Goal: Task Accomplishment & Management: Complete application form

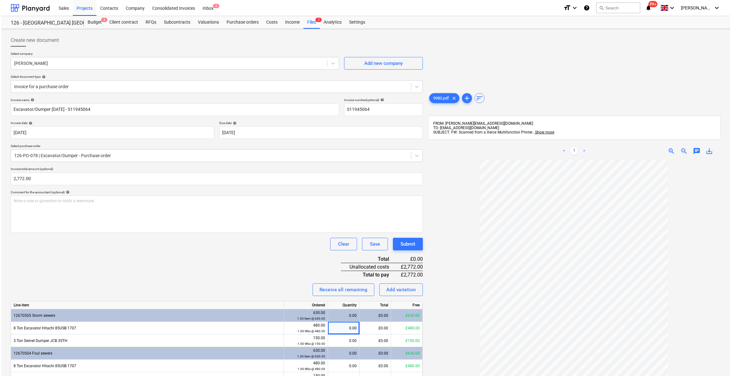
scroll to position [147, 0]
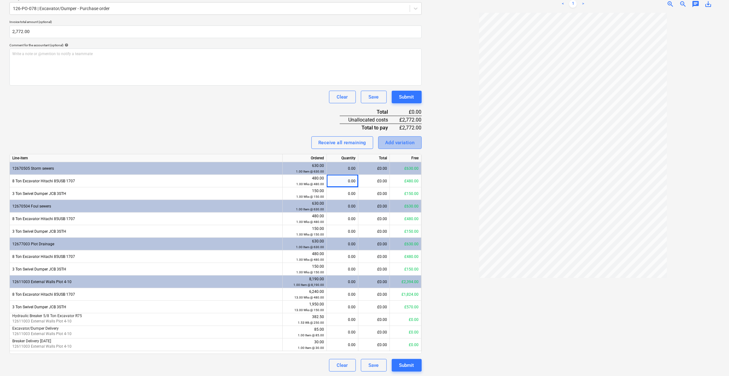
click at [394, 143] on div "Add variation" at bounding box center [400, 143] width 30 height 8
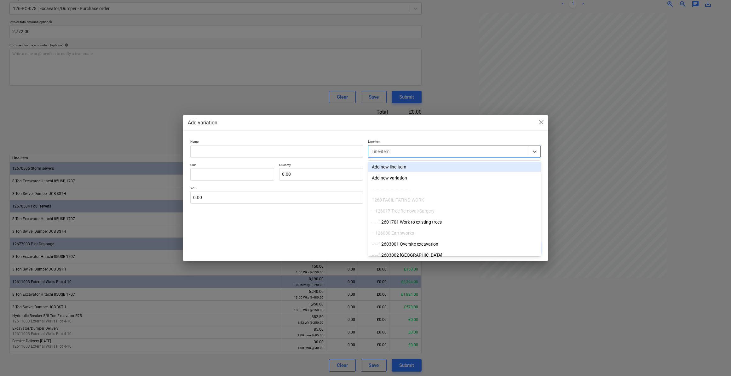
click at [383, 152] on div at bounding box center [449, 151] width 154 height 6
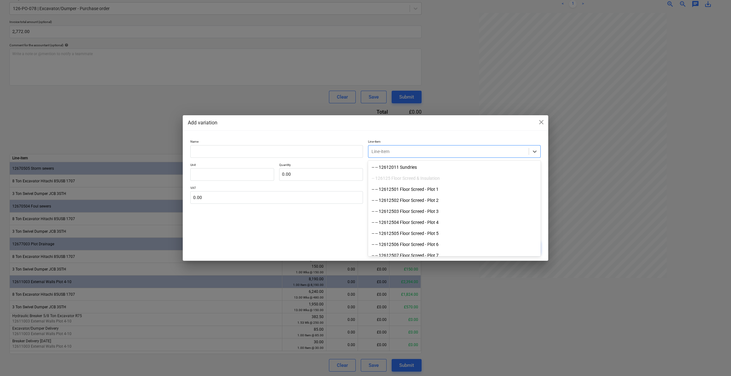
scroll to position [315, 0]
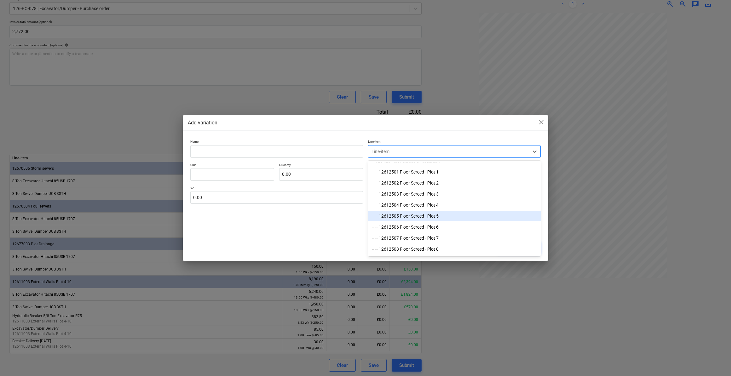
drag, startPoint x: 538, startPoint y: 168, endPoint x: 538, endPoint y: 211, distance: 42.6
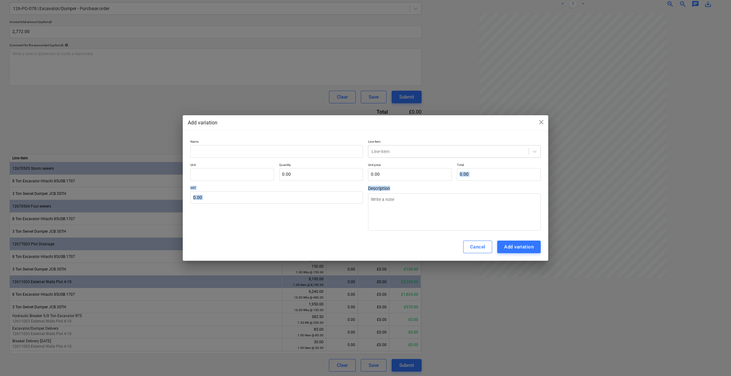
drag, startPoint x: 542, startPoint y: 169, endPoint x: 544, endPoint y: 192, distance: 22.8
click at [544, 192] on div "Name Line-item Line-item Unit Quantity 0.00 Unit price 0.00 Total 0.00 VAT 0.00…" at bounding box center [366, 185] width 366 height 96
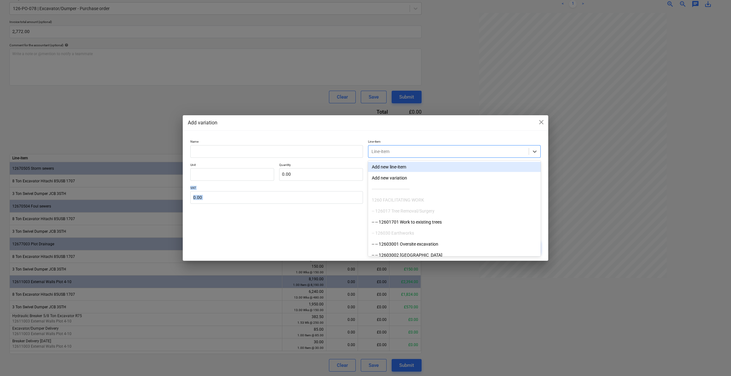
click at [419, 154] on div at bounding box center [449, 151] width 154 height 6
click at [535, 151] on icon at bounding box center [535, 151] width 6 height 6
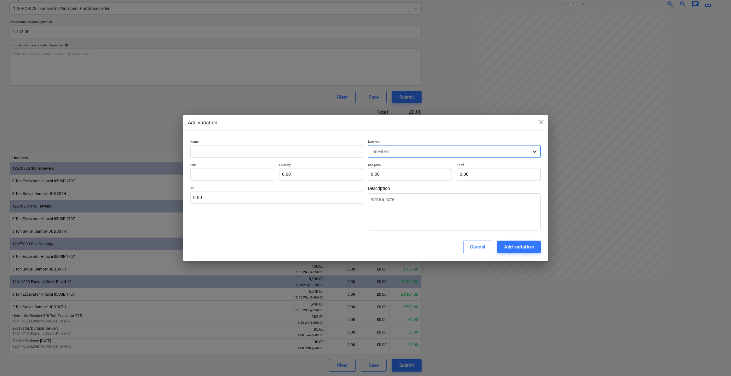
click at [537, 151] on icon at bounding box center [535, 151] width 6 height 6
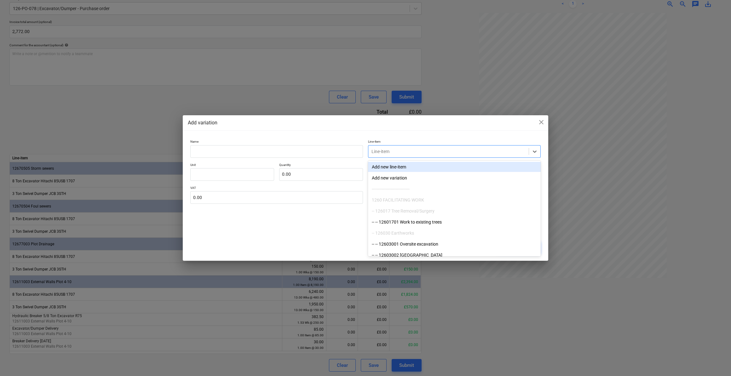
drag, startPoint x: 538, startPoint y: 162, endPoint x: 538, endPoint y: 192, distance: 29.9
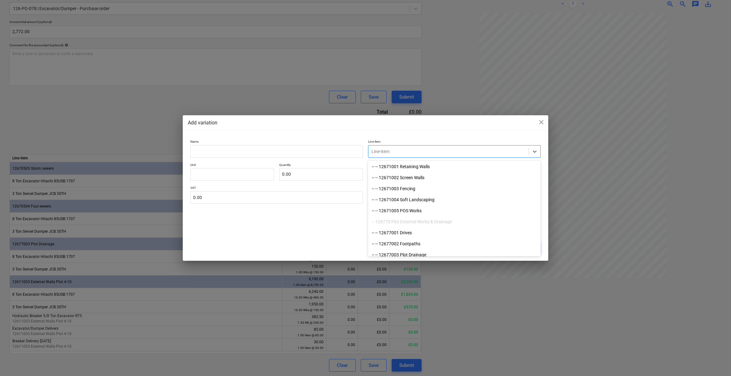
scroll to position [4568, 0]
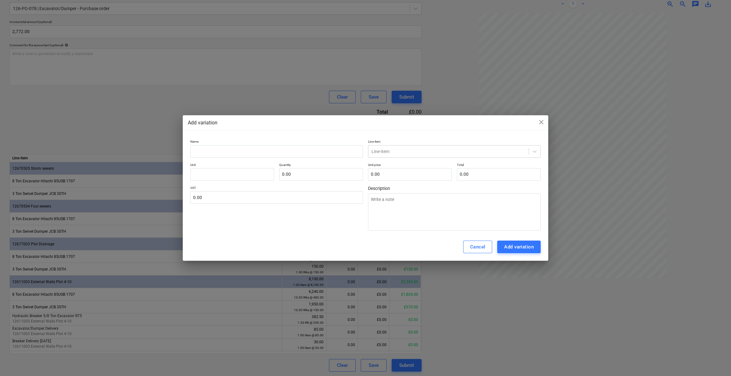
drag, startPoint x: 528, startPoint y: 223, endPoint x: 729, endPoint y: 282, distance: 210.0
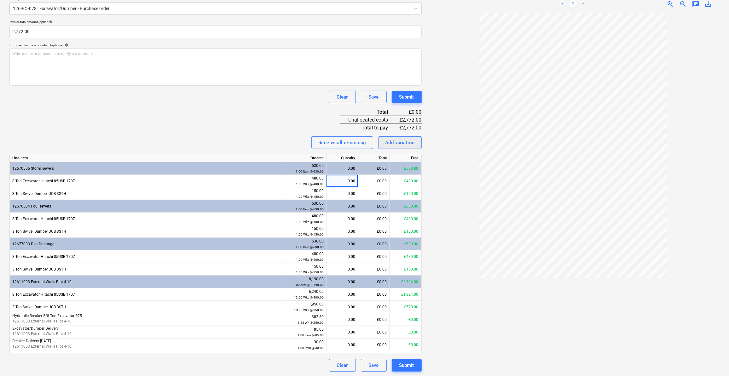
click at [395, 142] on div "Add variation" at bounding box center [400, 143] width 30 height 8
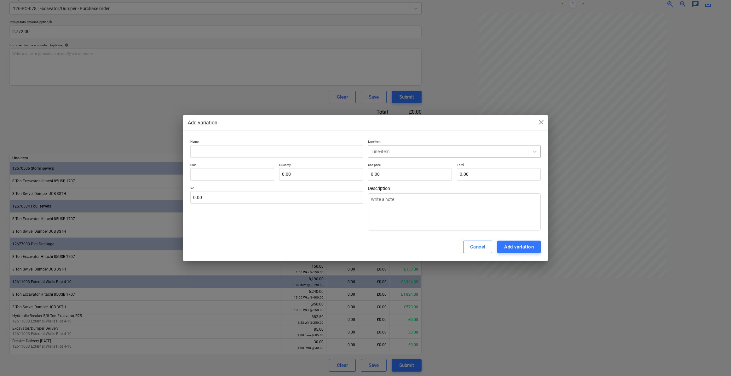
click at [389, 152] on div at bounding box center [449, 151] width 154 height 6
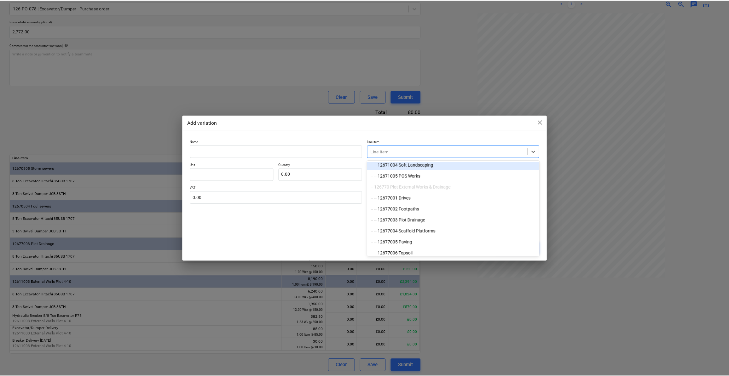
scroll to position [4614, 0]
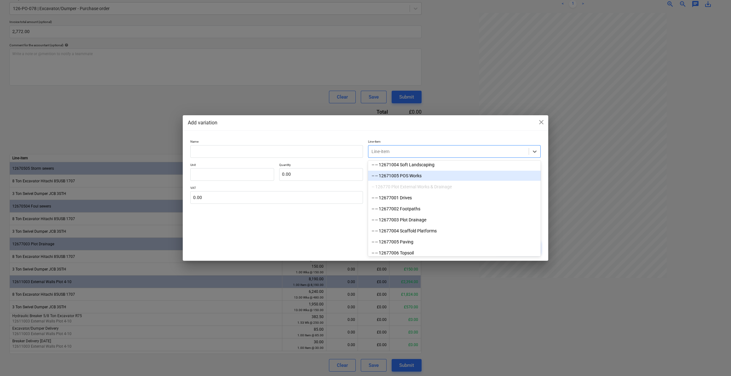
click at [419, 175] on div "-- -- 12671005 POS Works" at bounding box center [454, 176] width 173 height 10
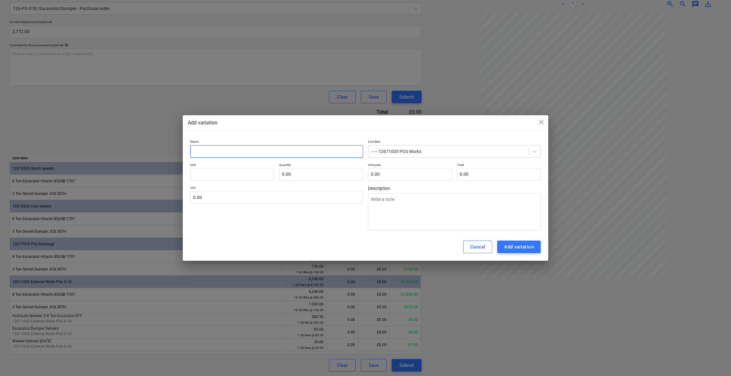
click at [194, 151] on input "text" at bounding box center [276, 151] width 173 height 13
type textarea "x"
type input "E"
type textarea "x"
type input "Ex"
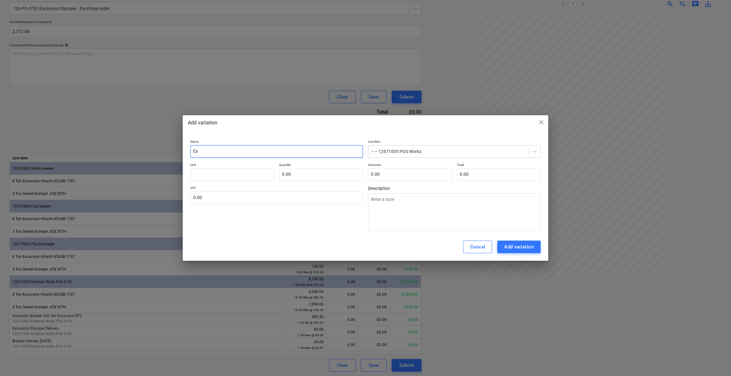
type textarea "x"
type input "Exc"
type textarea "x"
type input "Excv"
type textarea "x"
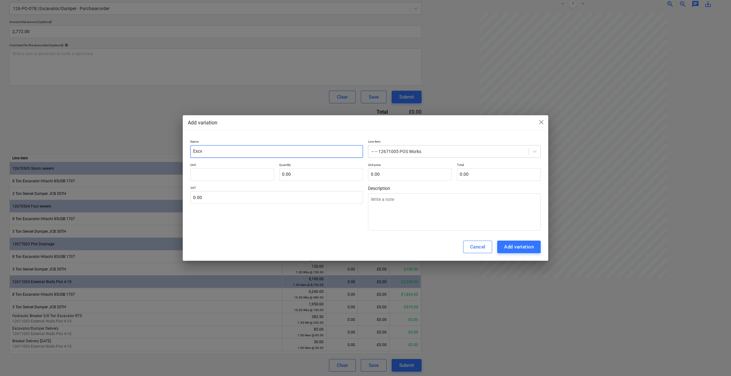
type input "Excva"
type textarea "x"
type input "Excvat"
type textarea "x"
type input "Excvato"
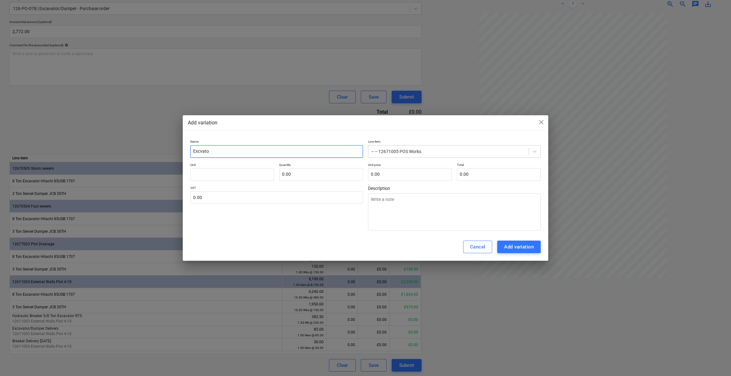
type textarea "x"
type input "Excvator"
type textarea "x"
type input "Excvator"
type textarea "x"
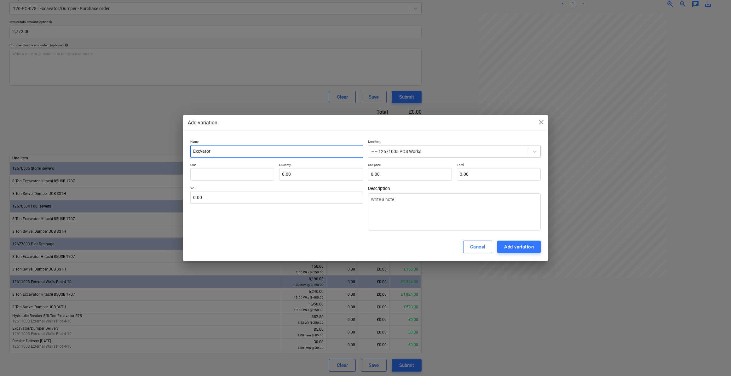
type input "Excvator H"
type textarea "x"
type input "Excvator Hi"
type textarea "x"
type input "Excvator Hir"
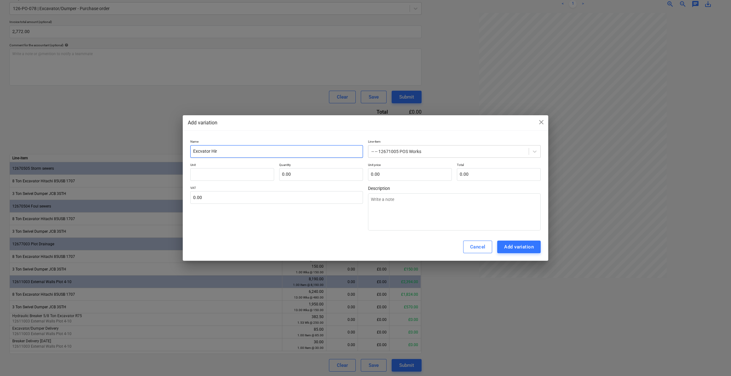
type textarea "x"
type input "Excvator Hire"
click at [199, 174] on input "text" at bounding box center [232, 174] width 84 height 13
type textarea "x"
type input "W"
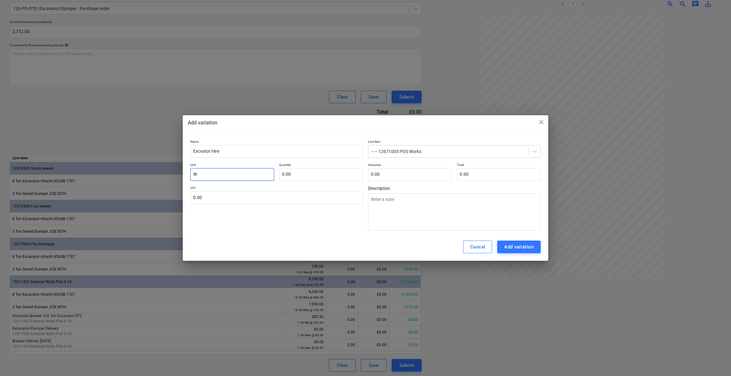
type textarea "x"
type input "Wk"
type textarea "x"
type input "Wks"
click at [302, 175] on input "text" at bounding box center [321, 174] width 84 height 13
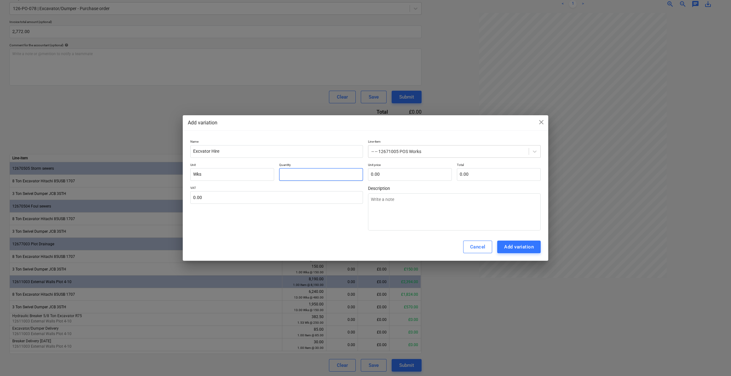
type textarea "x"
type input "1"
type textarea "x"
type input "15.00"
click at [386, 172] on input "text" at bounding box center [410, 174] width 84 height 13
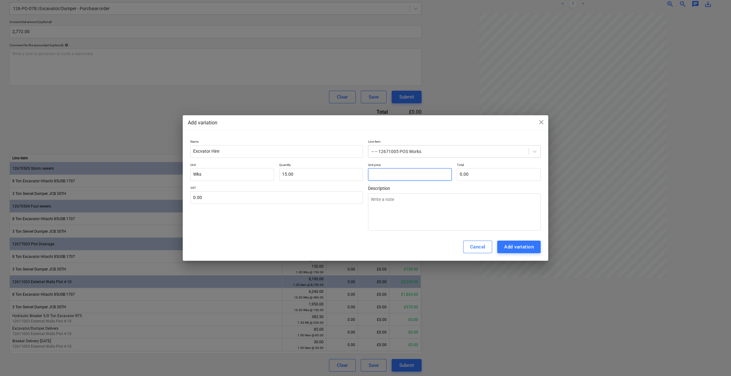
type textarea "x"
type input "4"
type input "60.00"
type input "48"
type textarea "x"
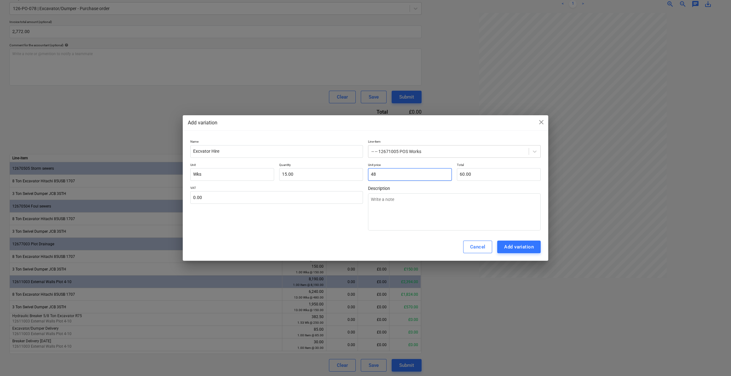
type input "720.00"
type textarea "x"
type input "480"
type input "7,200.00"
type input "480.00"
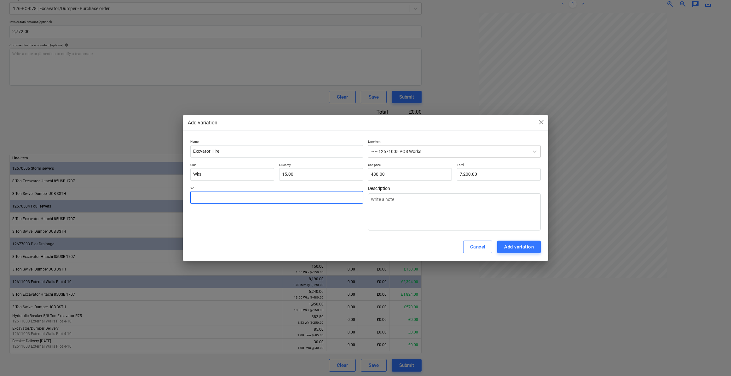
click at [214, 199] on input "text" at bounding box center [276, 197] width 173 height 13
type textarea "x"
type input "2"
type textarea "x"
type input "20.00"
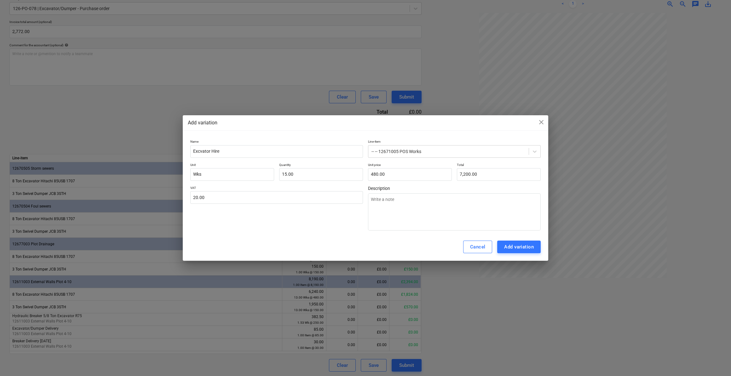
click at [266, 236] on div "Cancel Add variation" at bounding box center [366, 247] width 366 height 28
click at [521, 246] on div "Add variation" at bounding box center [519, 247] width 30 height 8
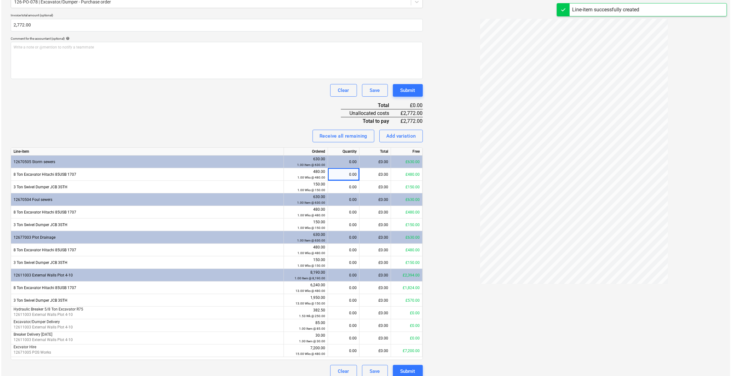
scroll to position [160, 0]
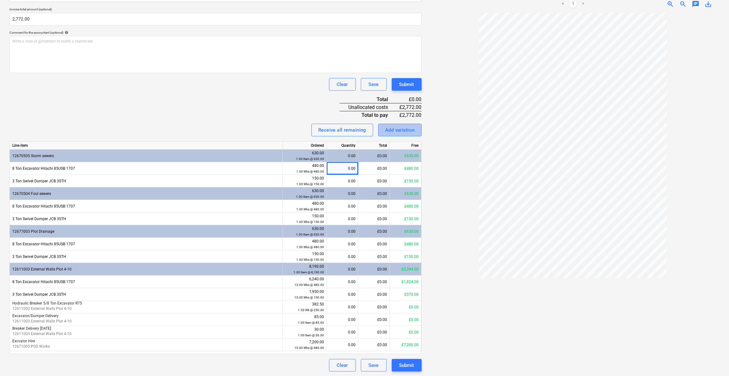
click at [402, 130] on div "Add variation" at bounding box center [400, 130] width 30 height 8
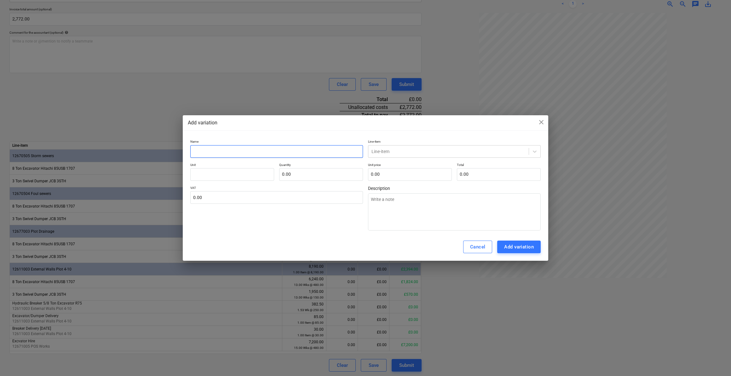
click at [198, 151] on input "text" at bounding box center [276, 151] width 173 height 13
type textarea "x"
type input "S"
type textarea "x"
type input "Sw"
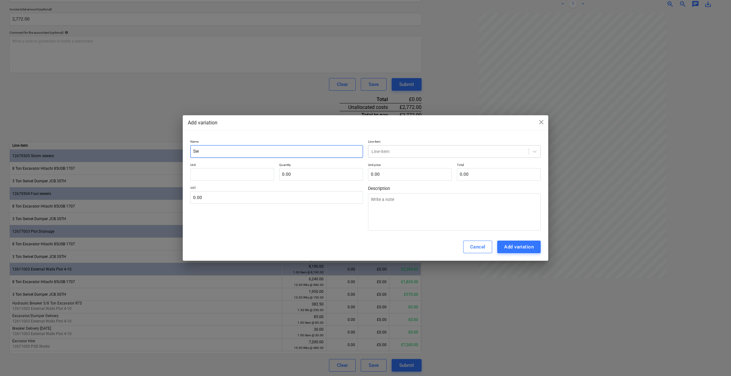
type textarea "x"
type input "Swi"
type textarea "x"
type input "Swive"
type textarea "x"
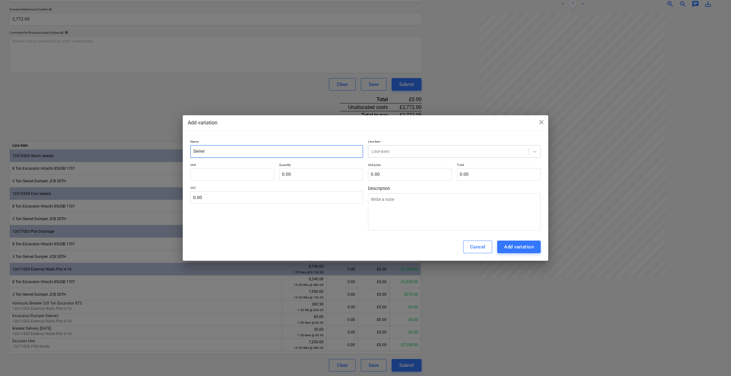
type input "Swivel"
type textarea "x"
type input "Swivel"
type textarea "x"
type input "Swivel D"
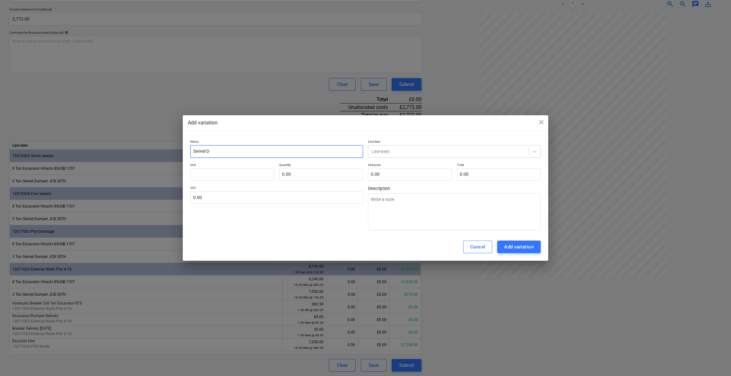
type textarea "x"
type input "Swivel Du"
type textarea "x"
type input "Swivel Dum"
type textarea "x"
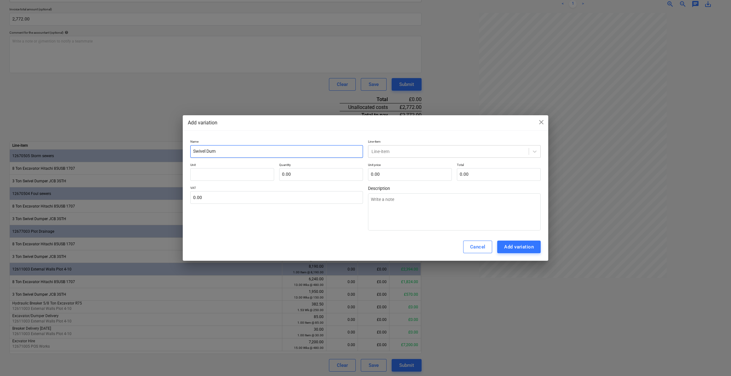
type input "Swivel Dump"
type textarea "x"
type input "Swivel Dumpe"
type textarea "x"
type input "Swivel Dumper"
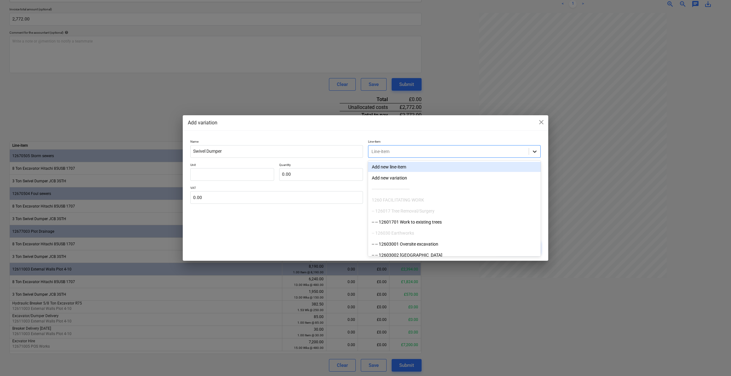
click at [535, 152] on icon at bounding box center [535, 152] width 4 height 2
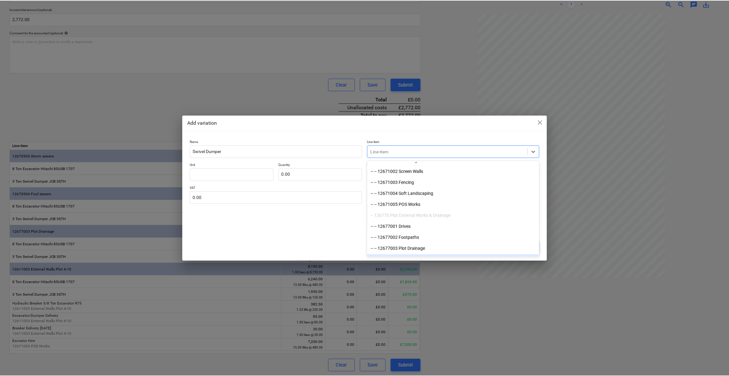
scroll to position [4585, 0]
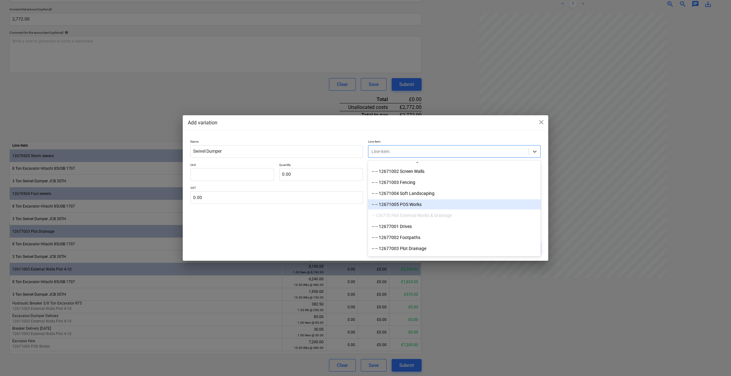
click at [403, 203] on div "-- -- 12671005 POS Works" at bounding box center [454, 205] width 173 height 10
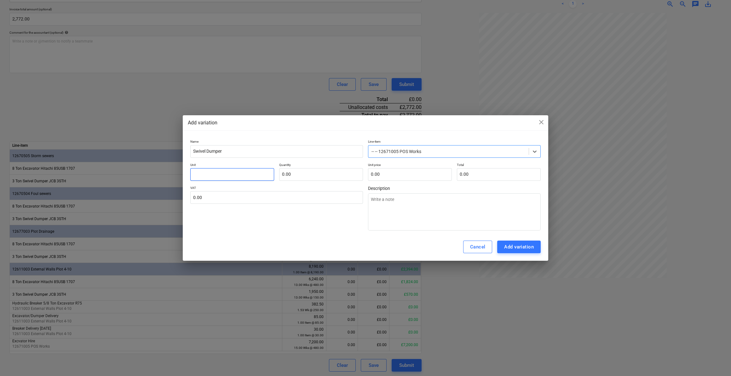
click at [203, 173] on input "text" at bounding box center [232, 174] width 84 height 13
type textarea "x"
type input "W"
type textarea "x"
type input "Wk"
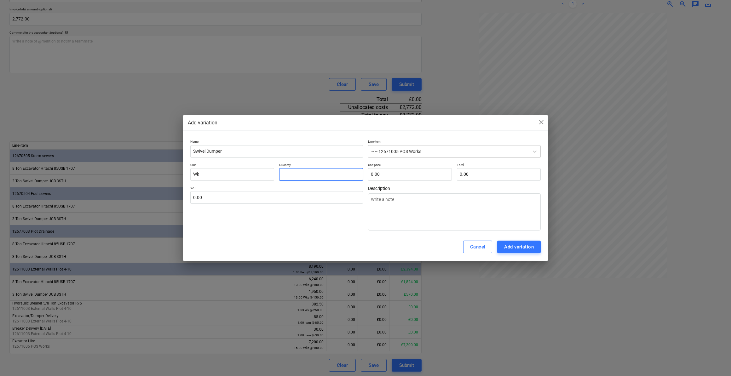
click at [304, 174] on input "text" at bounding box center [321, 174] width 84 height 13
type textarea "x"
type input "1"
type textarea "x"
type input "15"
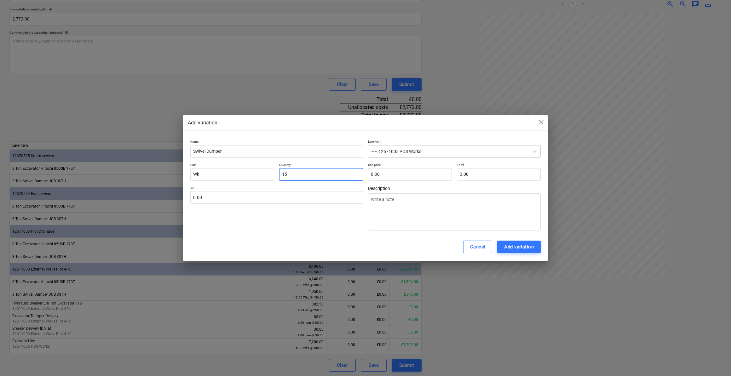
type textarea "x"
type input "150.00"
click at [397, 177] on input "text" at bounding box center [410, 174] width 84 height 13
type input "150"
type input "0.00"
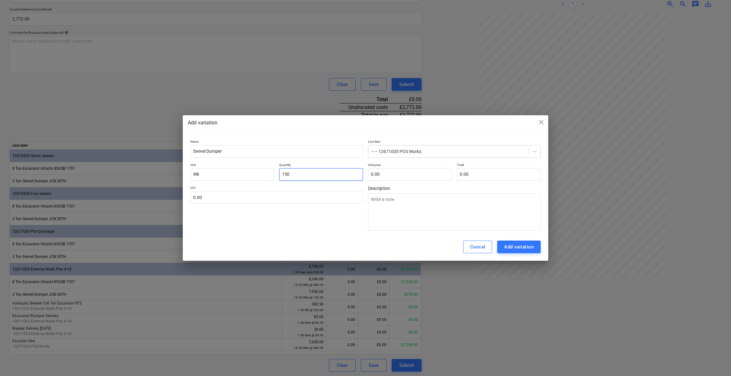
click at [311, 175] on input "150" at bounding box center [321, 174] width 84 height 13
type textarea "x"
type input "15"
type textarea "x"
type input "1"
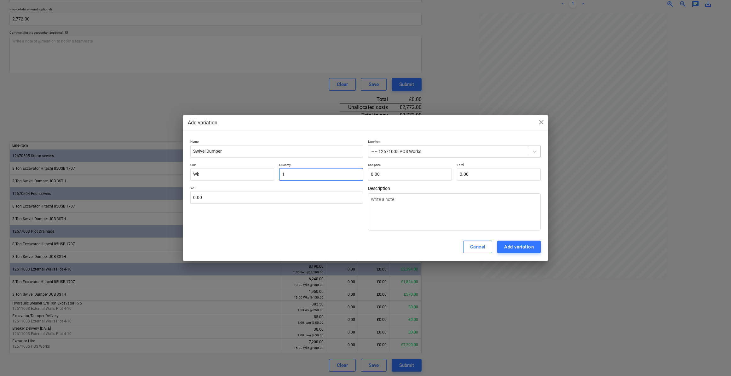
type textarea "x"
type input "15.00"
click at [386, 171] on input "text" at bounding box center [410, 174] width 84 height 13
type input "1"
type textarea "x"
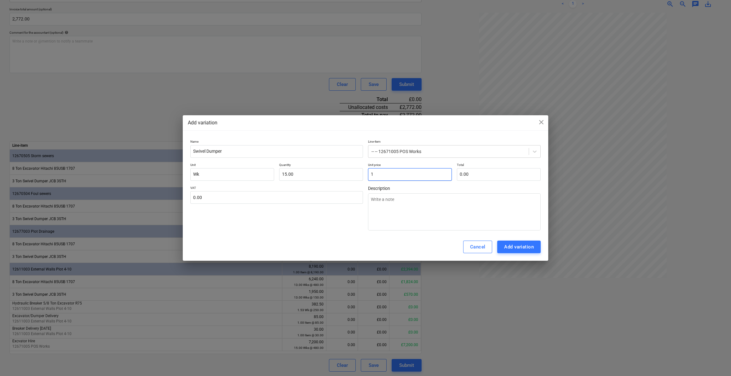
type input "15.00"
type textarea "x"
type input "15"
type input "225.00"
type textarea "x"
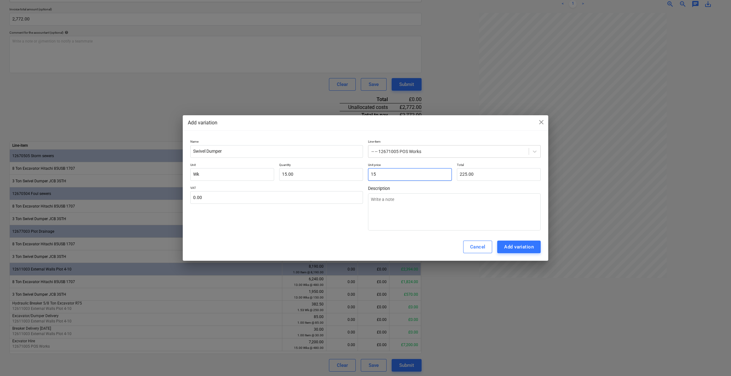
type input "150"
type input "2,250.00"
type input "150.00"
click at [222, 201] on input "text" at bounding box center [276, 197] width 173 height 13
type textarea "x"
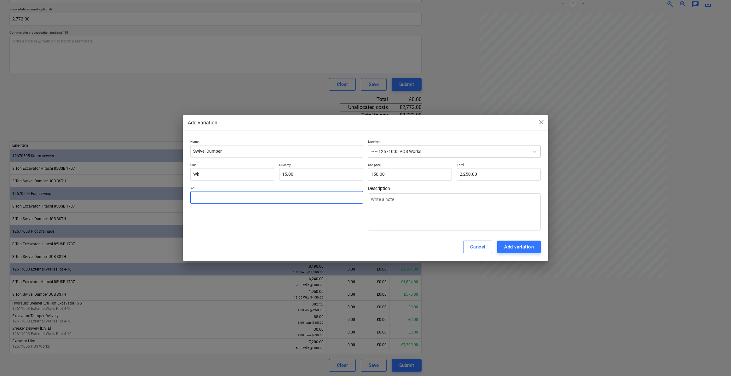
type input "2"
type textarea "x"
type input "20.00"
click at [267, 237] on div "Cancel Add variation" at bounding box center [366, 247] width 366 height 28
click at [201, 177] on input "Wk" at bounding box center [232, 174] width 84 height 13
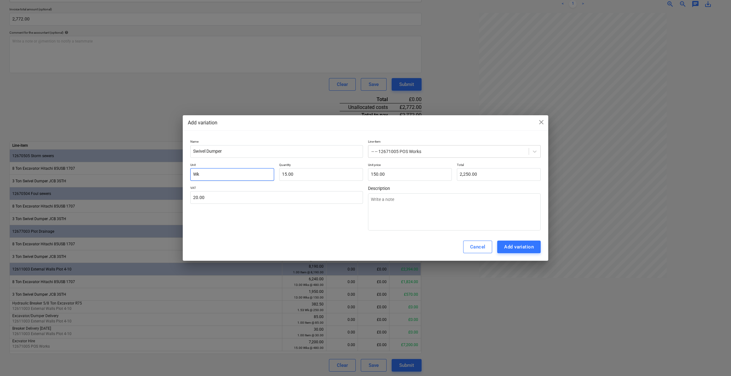
type textarea "x"
type input "Wks"
click at [521, 244] on div "Add variation" at bounding box center [519, 247] width 30 height 8
type textarea "x"
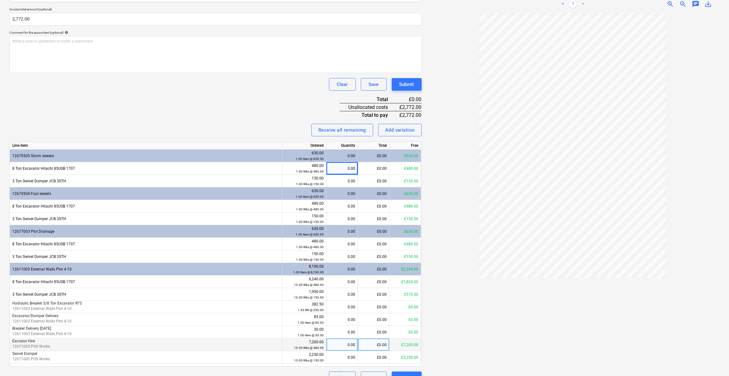
click at [354, 345] on div "0.00" at bounding box center [342, 345] width 26 height 13
type input "4.4"
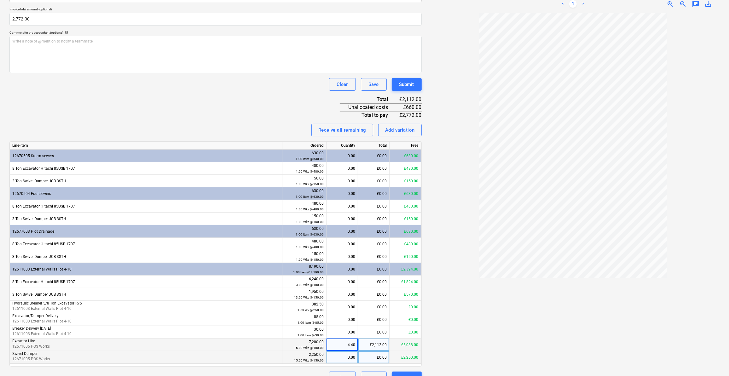
click at [355, 358] on div "0.00" at bounding box center [343, 357] width 32 height 13
type input "4.4"
click at [461, 344] on div at bounding box center [573, 192] width 293 height 359
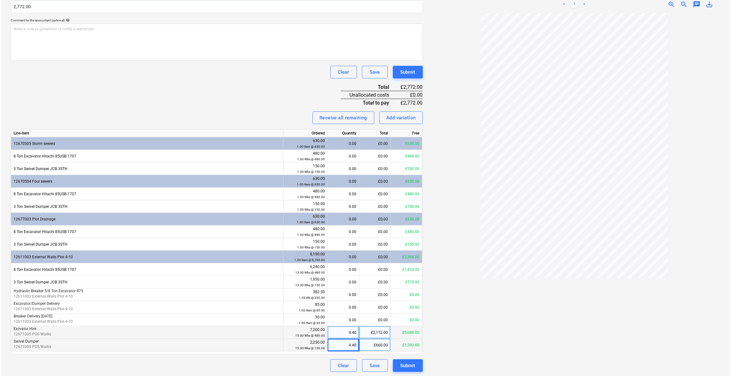
scroll to position [172, 0]
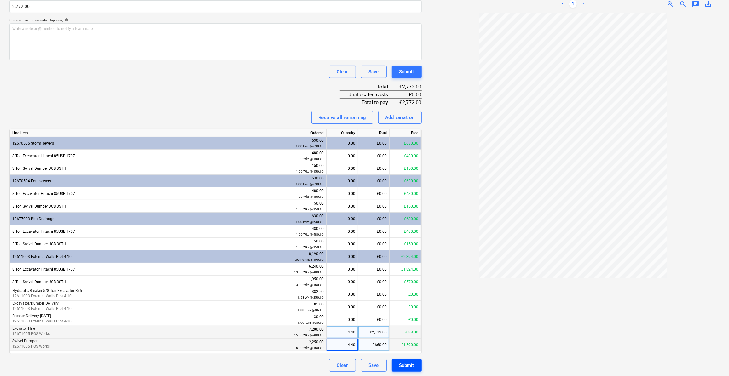
click at [411, 366] on div "Submit" at bounding box center [406, 366] width 15 height 8
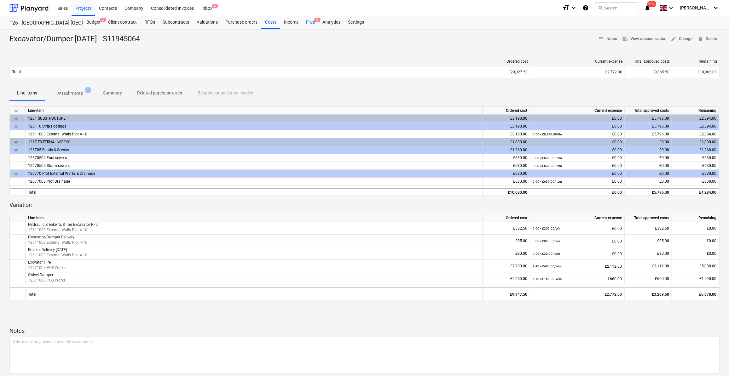
click at [310, 22] on div "Files 6" at bounding box center [310, 22] width 16 height 13
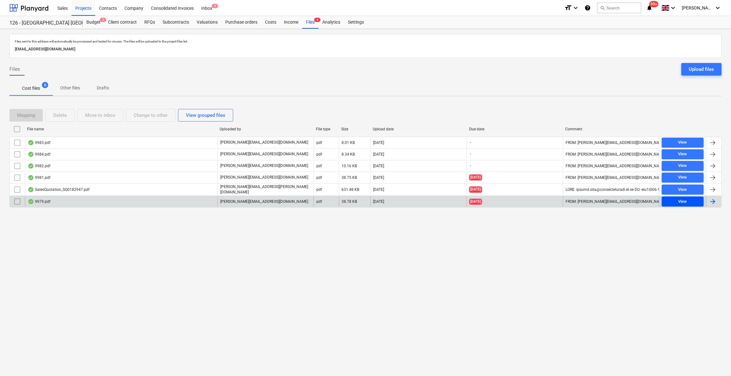
click at [675, 202] on span "View" at bounding box center [682, 201] width 37 height 7
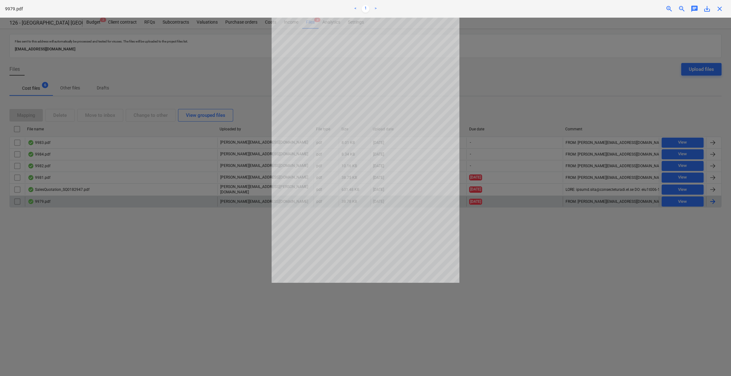
click at [720, 7] on span "close" at bounding box center [720, 9] width 8 height 8
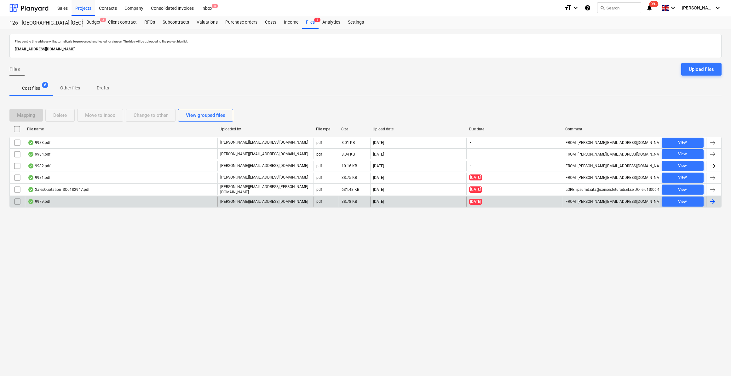
click at [711, 198] on div at bounding box center [713, 202] width 8 height 8
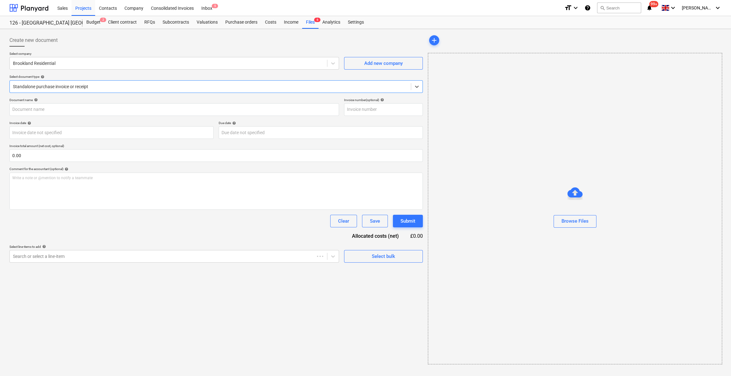
type input "S11945070"
type input "[DATE]"
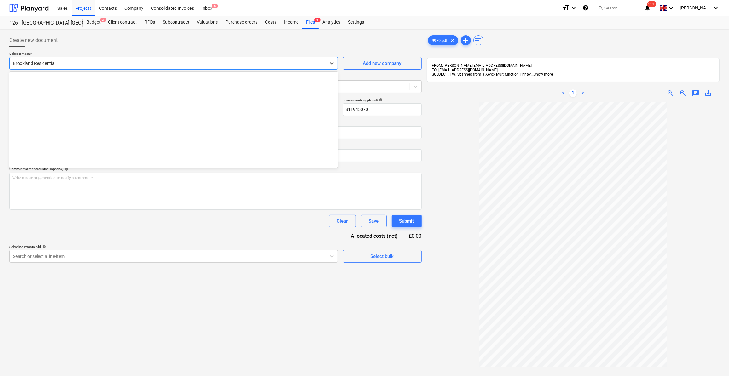
click at [29, 61] on div at bounding box center [168, 63] width 310 height 6
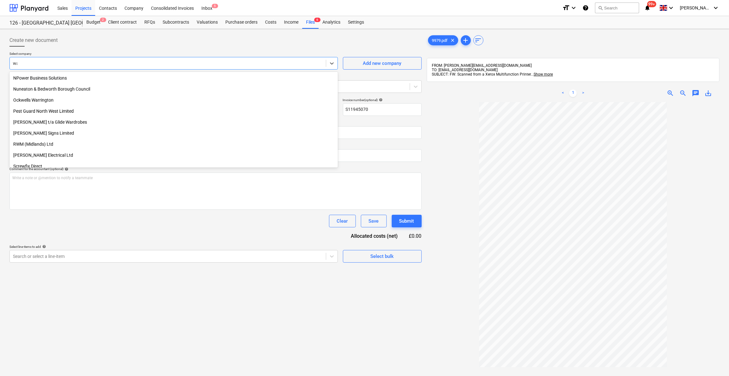
scroll to position [203, 0]
type input "wal"
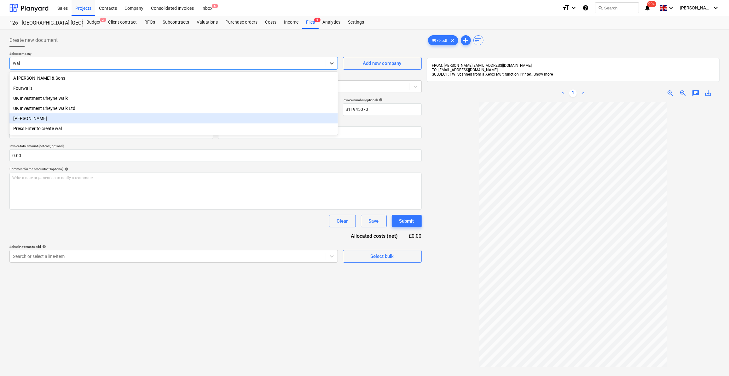
click at [36, 116] on div "[PERSON_NAME]" at bounding box center [173, 118] width 328 height 10
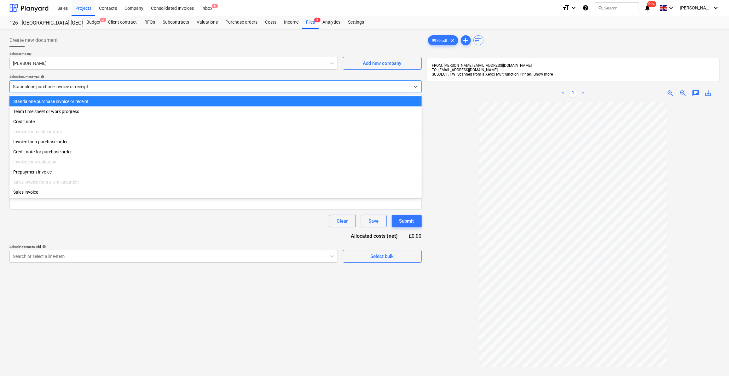
click at [112, 87] on div at bounding box center [210, 87] width 394 height 6
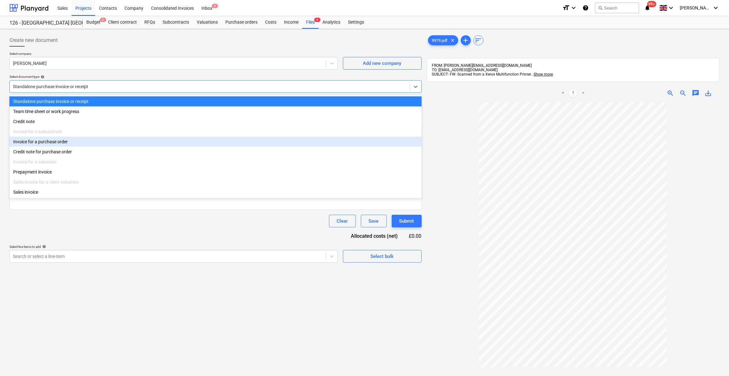
click at [55, 143] on div "Invoice for a purchase order" at bounding box center [215, 142] width 412 height 10
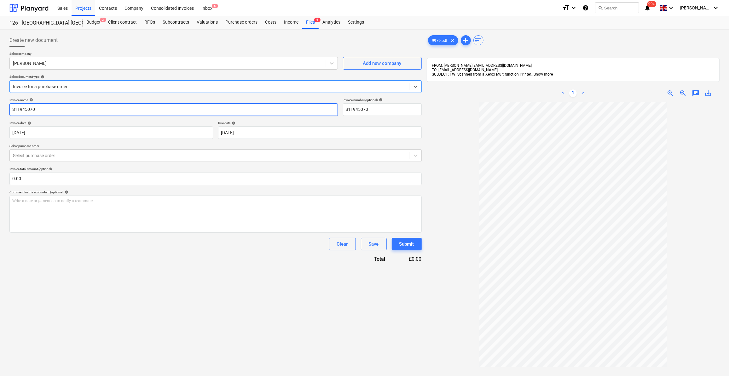
click at [11, 108] on input "S11945070" at bounding box center [173, 109] width 328 height 13
type input "Braeker 01-04/09/25 - S11945070"
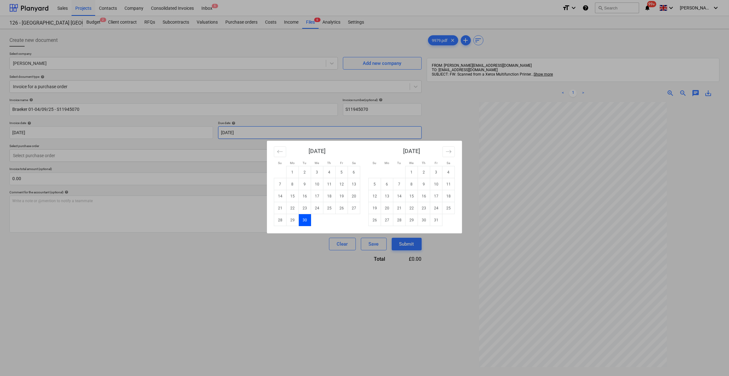
click at [252, 134] on body "Sales Projects Contacts Company Consolidated Invoices Inbox 5 format_size keybo…" at bounding box center [364, 188] width 729 height 376
click at [421, 228] on div "[DATE] 1 2 3 4 5 6 7 8 9 10 11 12 13 14 15 16 17 18 19 20 21 22 23 24 25 26 27 …" at bounding box center [459, 189] width 378 height 97
click at [424, 221] on td "30" at bounding box center [424, 220] width 12 height 12
type input "[DATE]"
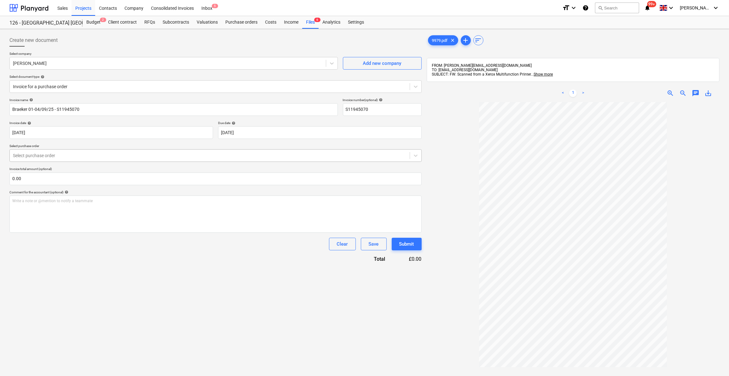
click at [58, 156] on div at bounding box center [210, 156] width 394 height 6
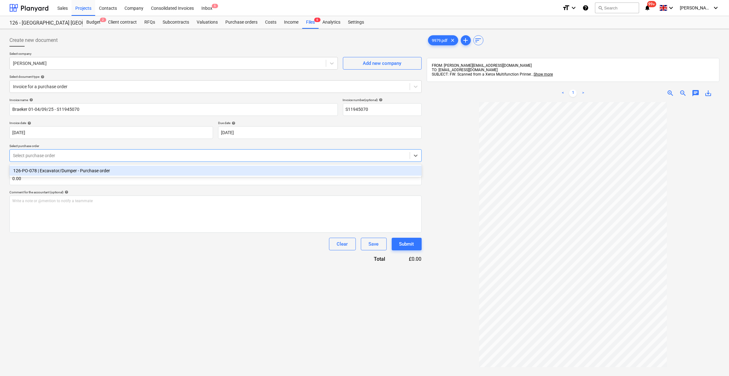
click at [63, 172] on div "126-PO-078 | Excavator/Dumper - Purchase order" at bounding box center [215, 171] width 412 height 10
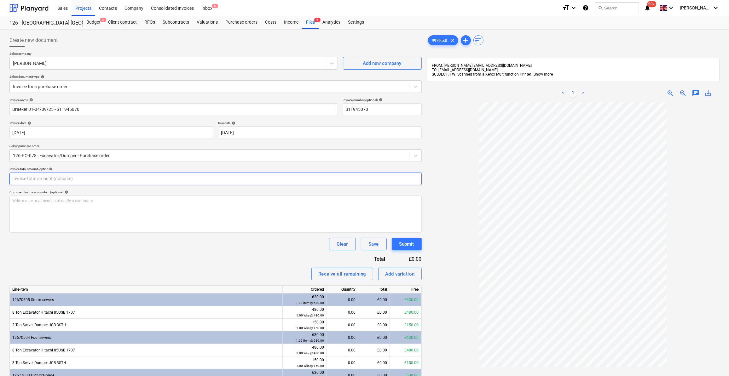
click at [25, 177] on input "text" at bounding box center [215, 179] width 412 height 13
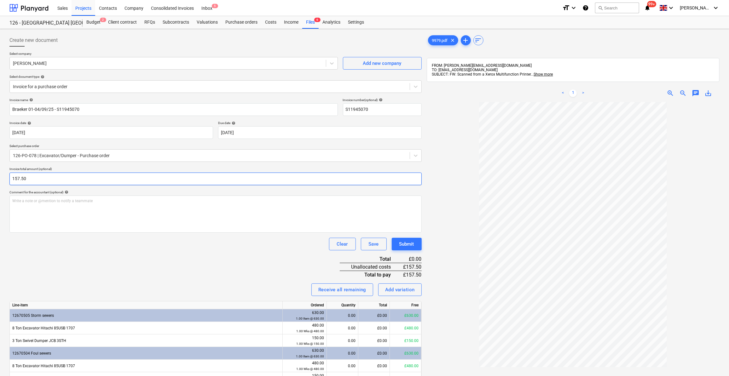
type input "157.50"
click at [119, 233] on div "Invoice name help Braeker 01-04/09/25 - S11945070 Invoice number (optional) hel…" at bounding box center [215, 321] width 412 height 446
click at [242, 22] on div "Purchase orders" at bounding box center [242, 22] width 40 height 13
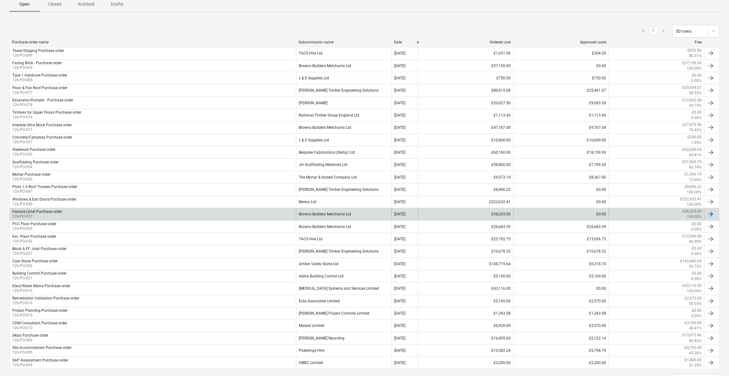
scroll to position [62, 0]
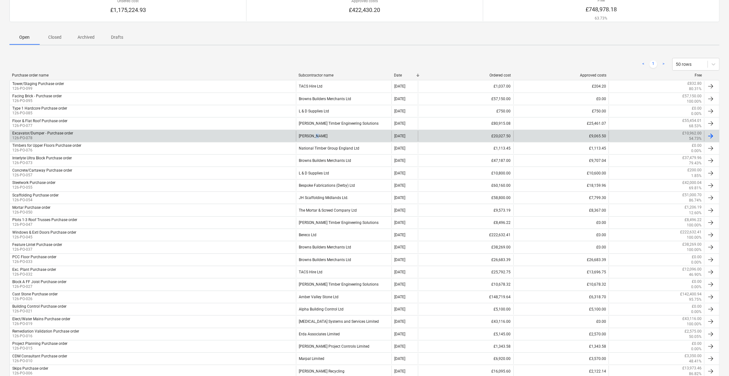
click at [314, 133] on div "[PERSON_NAME]" at bounding box center [344, 136] width 96 height 11
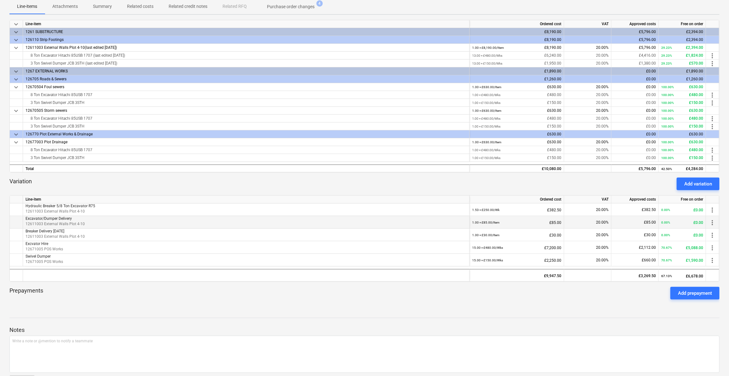
scroll to position [143, 0]
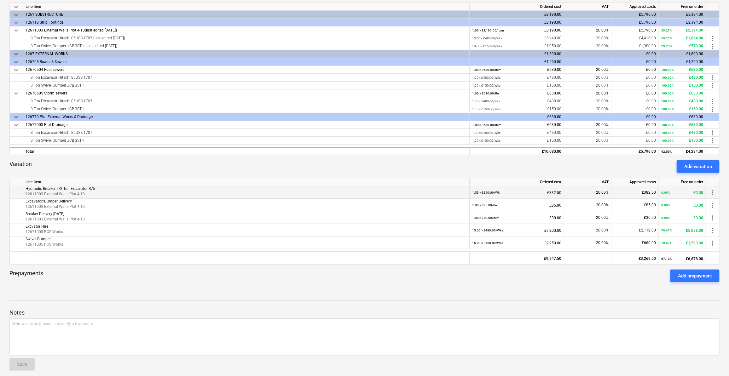
click at [713, 193] on span "more_vert" at bounding box center [713, 193] width 8 height 8
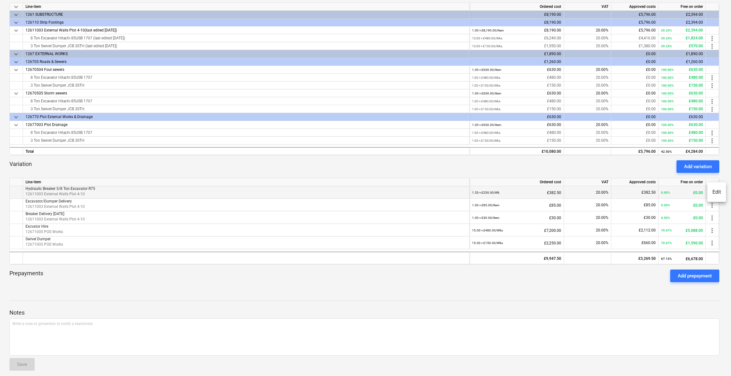
click at [713, 193] on li "Edit" at bounding box center [717, 192] width 19 height 14
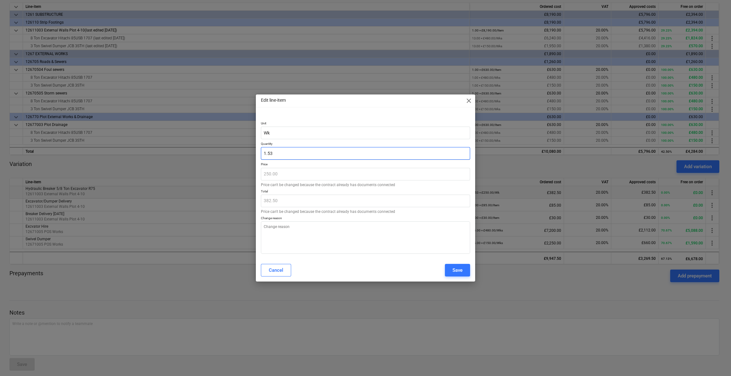
click at [279, 154] on input "1.53" at bounding box center [365, 153] width 209 height 13
type textarea "x"
type input "1.5"
type input "375.00"
type textarea "x"
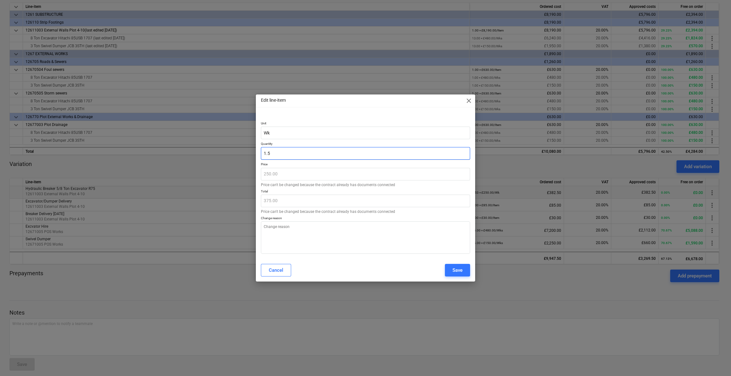
type input "1."
type input "250.00"
type textarea "x"
type input "1"
type textarea "x"
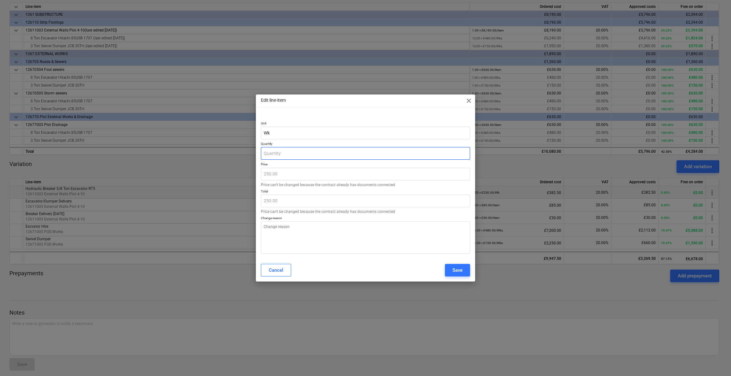
type input "0.00"
type textarea "x"
type input "2"
type input "500.00"
type textarea "x"
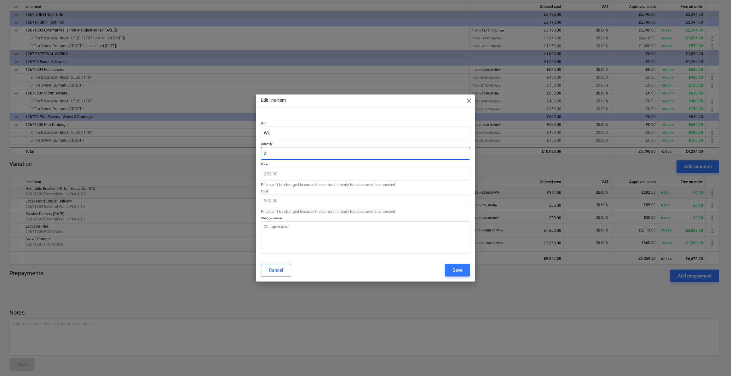
type input "2."
type textarea "x"
type input "2.0"
type textarea "x"
type input "2.04"
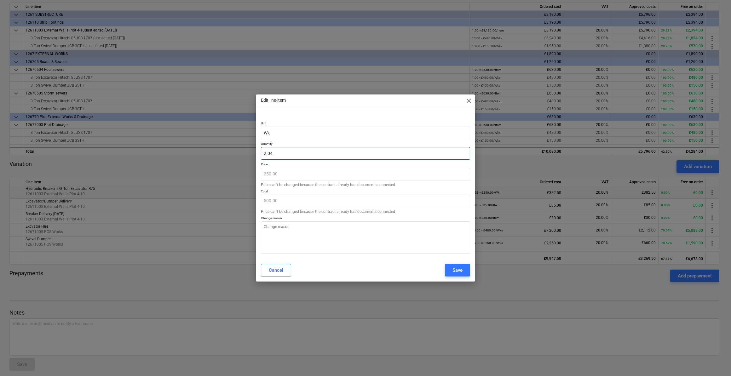
type input "510.00"
type input "2.04"
click at [278, 227] on textarea at bounding box center [365, 238] width 209 height 32
type textarea "x"
type textarea "A"
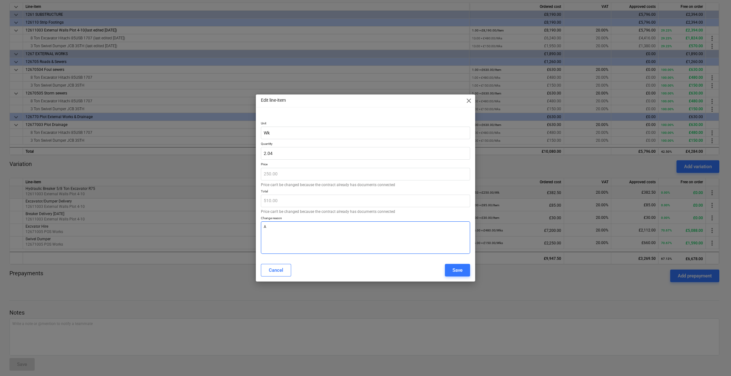
type textarea "x"
type textarea "Ad"
type textarea "x"
type textarea "Add"
type textarea "x"
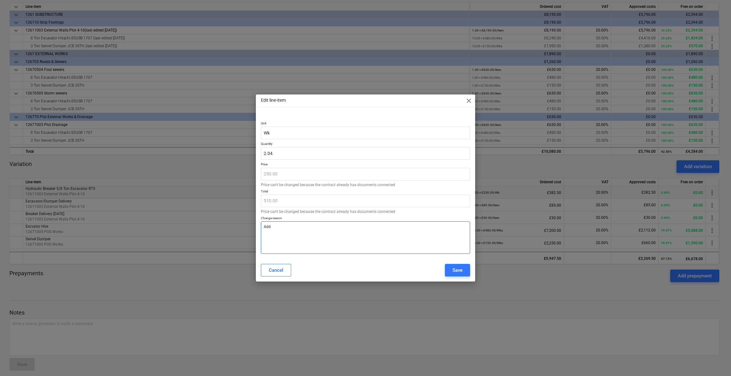
type textarea "Addi"
type textarea "x"
type textarea "Addit"
type textarea "x"
type textarea "[PERSON_NAME]"
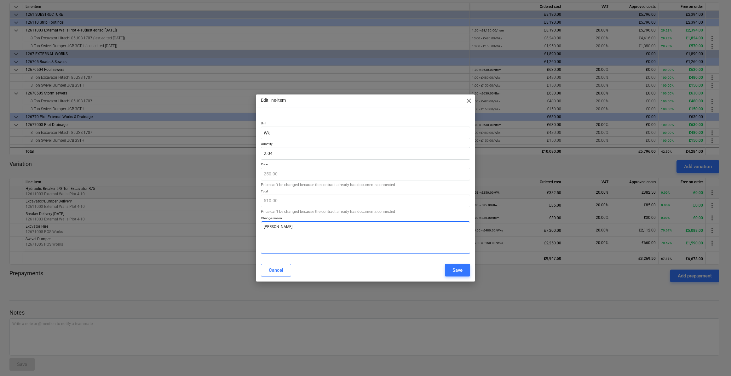
type textarea "x"
type textarea "Additio"
type textarea "x"
type textarea "Addition"
type textarea "x"
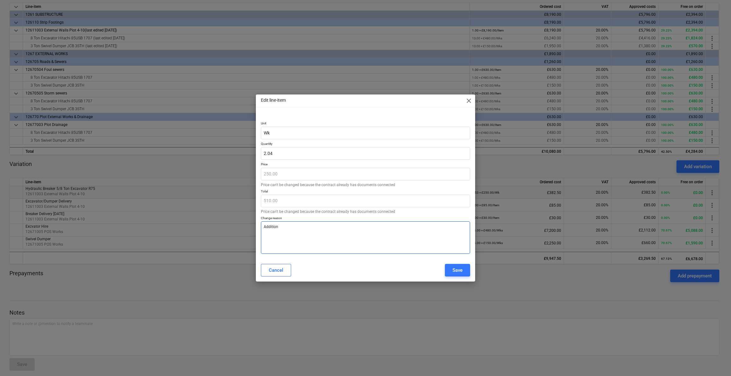
type textarea "Additiona"
type textarea "x"
type textarea "Additional"
type textarea "x"
type textarea "Additional"
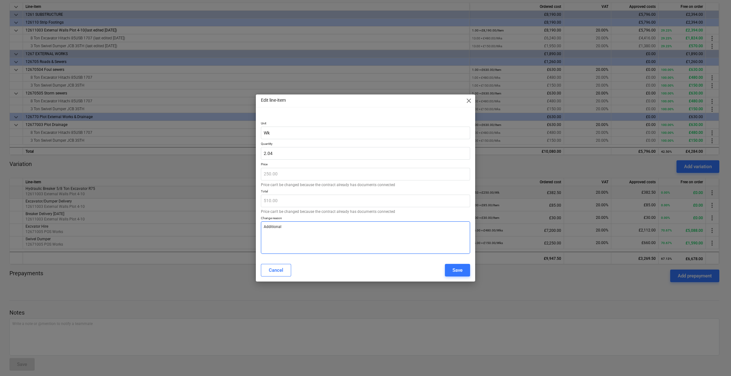
type textarea "x"
type textarea "Additional H"
type textarea "x"
type textarea "Additional Hi"
type textarea "x"
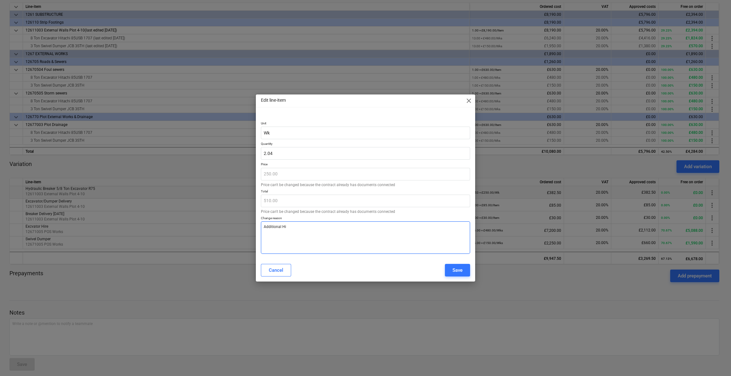
type textarea "Additional Hir"
type textarea "x"
type textarea "Additional Hire"
click at [460, 271] on div "Save" at bounding box center [458, 270] width 10 height 8
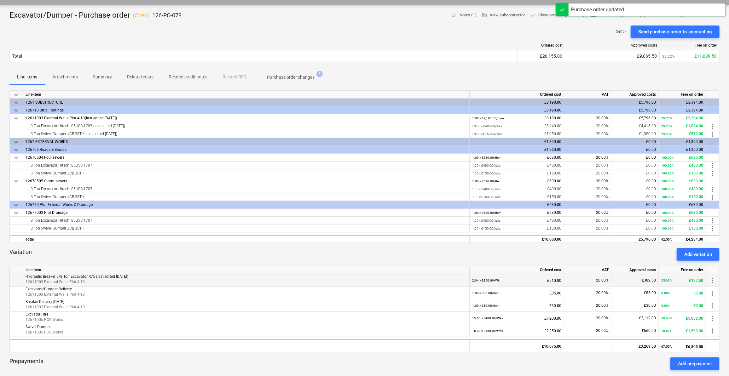
scroll to position [0, 0]
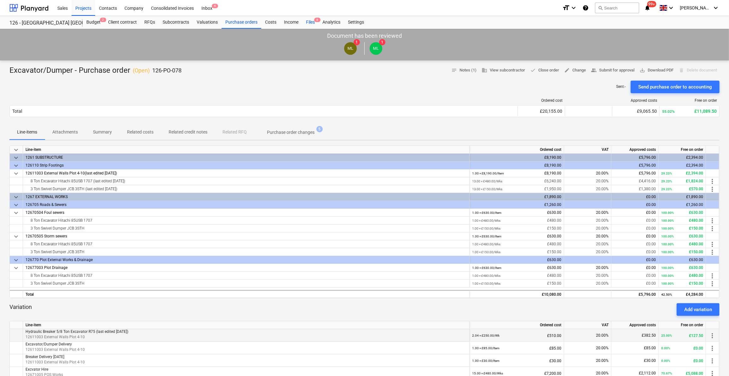
click at [312, 22] on div "Files 6" at bounding box center [310, 22] width 16 height 13
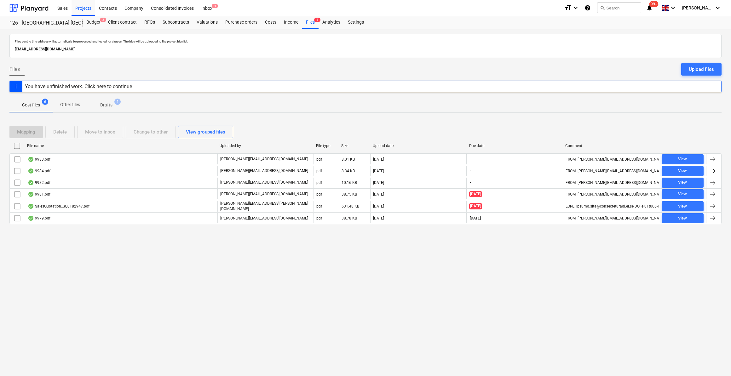
click at [105, 89] on div "You have unfinished work. Click here to continue" at bounding box center [78, 87] width 107 height 6
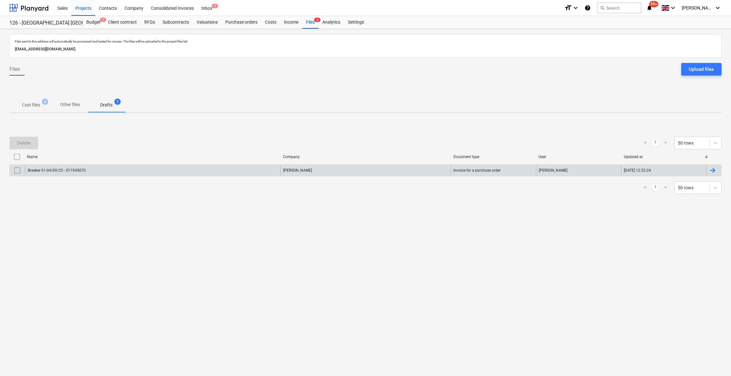
click at [75, 172] on div "Braeker 01-04/09/25 - S11945070" at bounding box center [153, 170] width 256 height 10
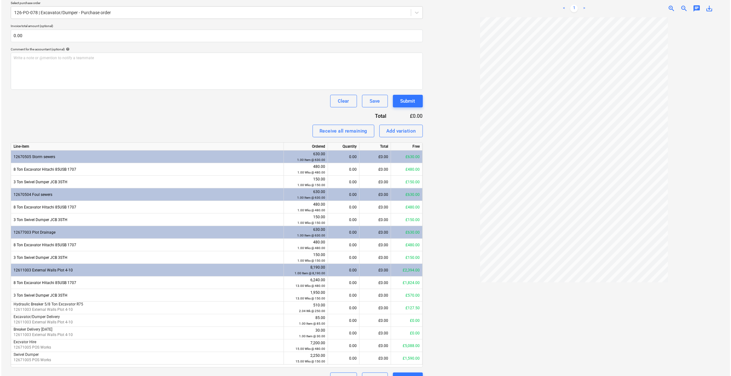
scroll to position [156, 0]
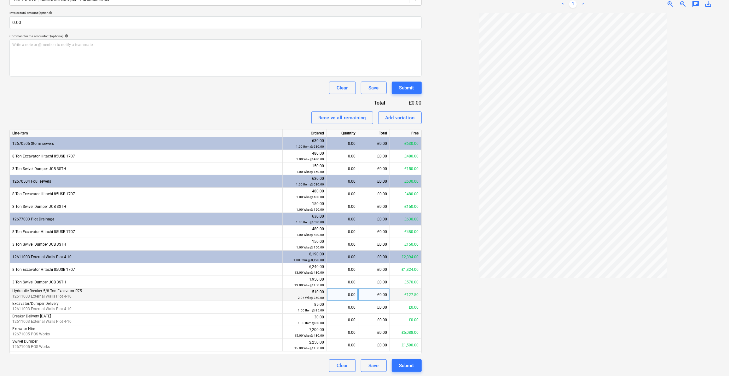
click at [355, 296] on div "0.00" at bounding box center [342, 295] width 26 height 13
click at [332, 119] on div "Receive all remaining" at bounding box center [342, 118] width 48 height 8
click at [395, 119] on div "Add variation" at bounding box center [400, 118] width 30 height 8
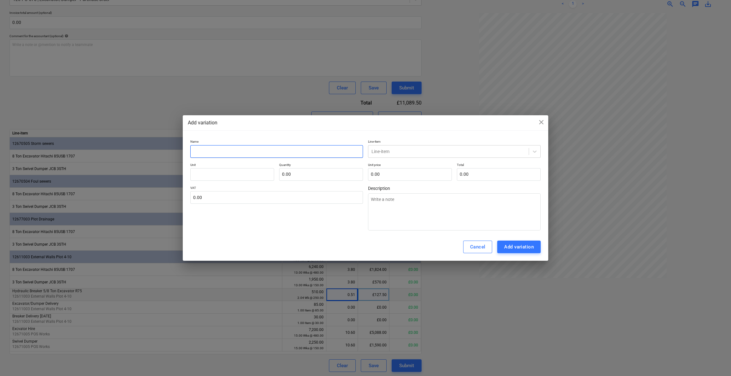
click at [202, 150] on input "text" at bounding box center [276, 151] width 173 height 13
type textarea "x"
type input "B"
type textarea "x"
type input "Br"
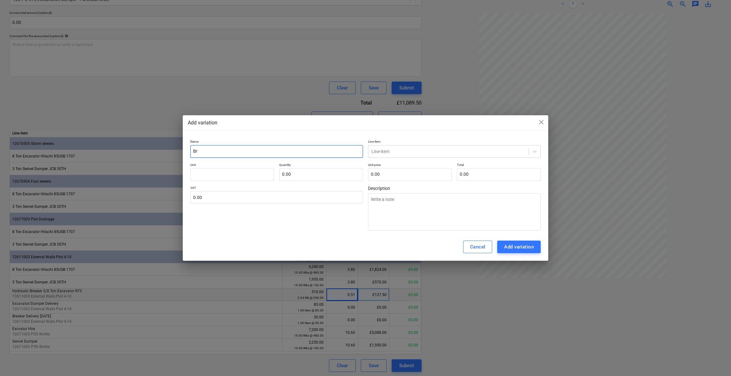
type textarea "x"
type input "Bre"
type textarea "x"
type input "Brea"
type textarea "x"
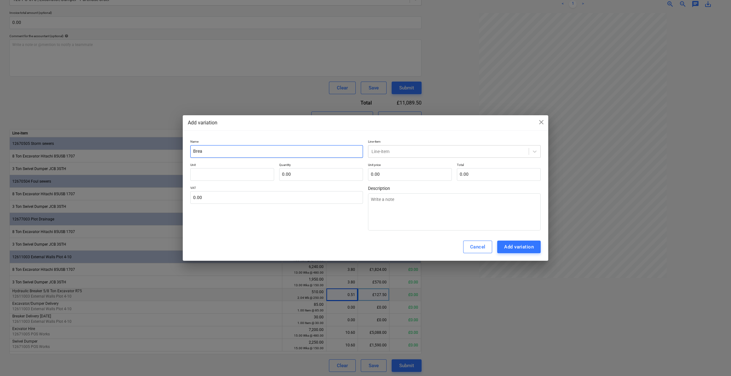
type input "Break"
type textarea "x"
type input "Breake"
type textarea "x"
type input "Breaker"
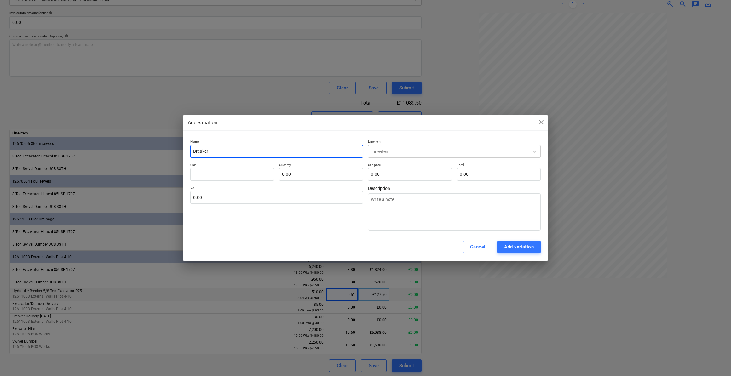
type textarea "x"
type input "Breaker"
type textarea "x"
type input "Breaker C"
type textarea "x"
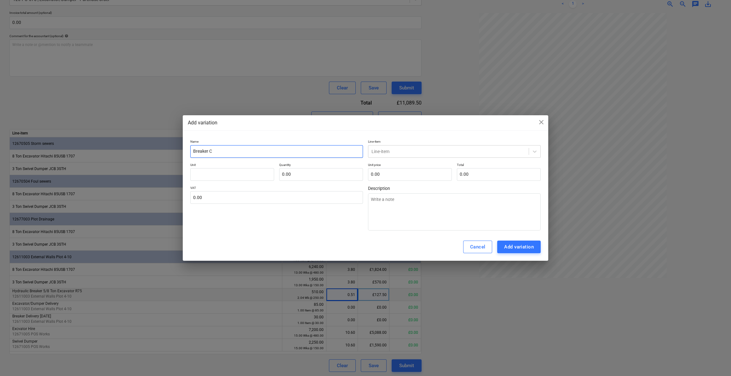
type input "Breaker Co"
type textarea "x"
type input "Breaker Col"
click at [377, 150] on div at bounding box center [449, 151] width 154 height 6
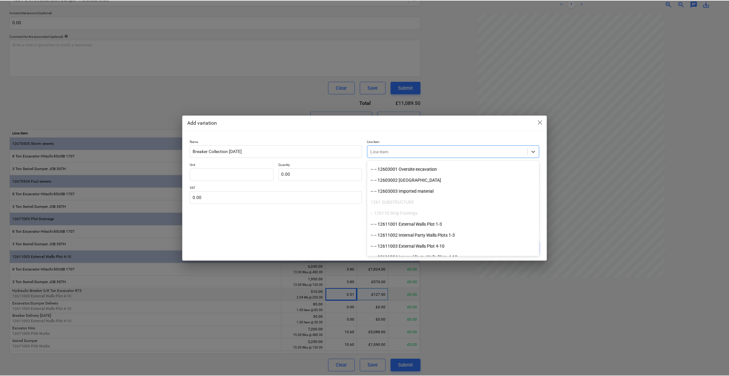
scroll to position [86, 0]
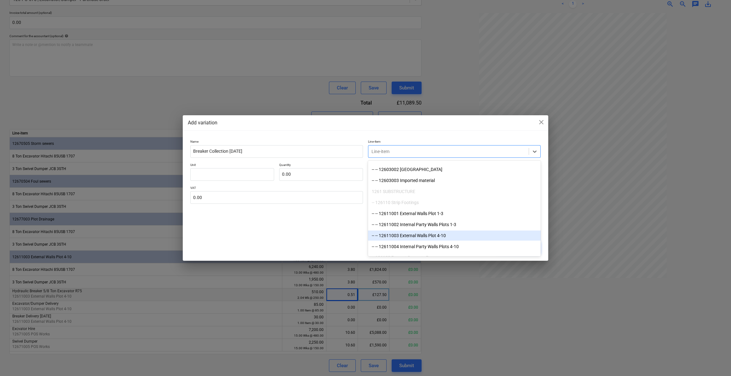
click at [430, 234] on div "-- -- 12611003 External Walls Plot 4-10" at bounding box center [454, 236] width 173 height 10
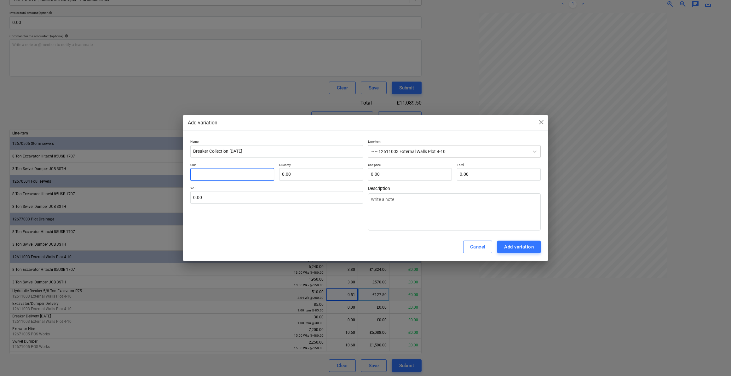
click at [202, 174] on input "text" at bounding box center [232, 174] width 84 height 13
click at [298, 175] on input "text" at bounding box center [321, 174] width 84 height 13
click at [376, 175] on input "text" at bounding box center [410, 174] width 84 height 13
click at [0, 220] on html "Sales Projects Contacts Company Consolidated Invoices Inbox 4 format_size keybo…" at bounding box center [365, 32] width 731 height 376
click at [203, 194] on input "text" at bounding box center [276, 197] width 173 height 13
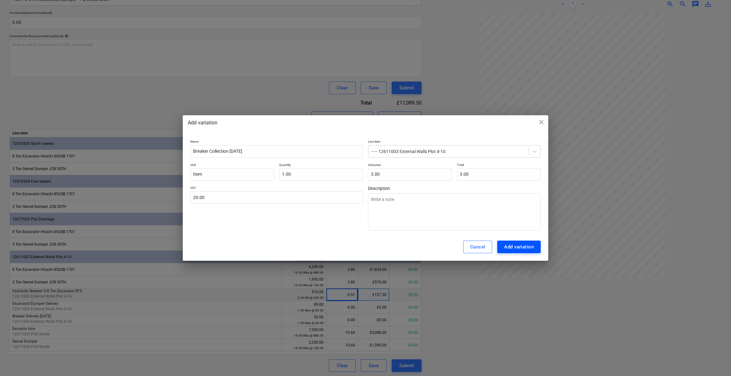
click at [527, 246] on div "Add variation" at bounding box center [519, 247] width 30 height 8
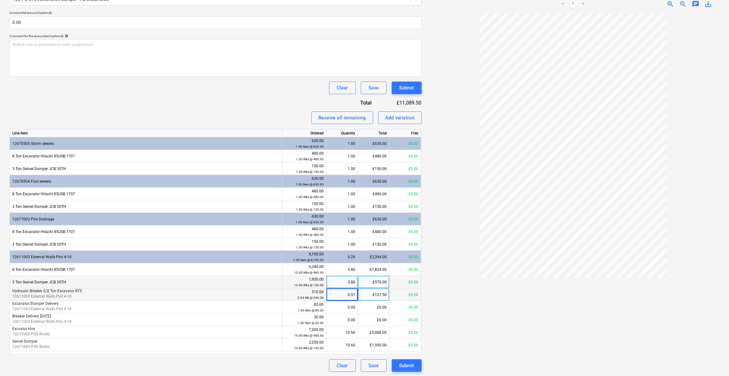
click at [408, 284] on div "£0.00" at bounding box center [406, 282] width 32 height 13
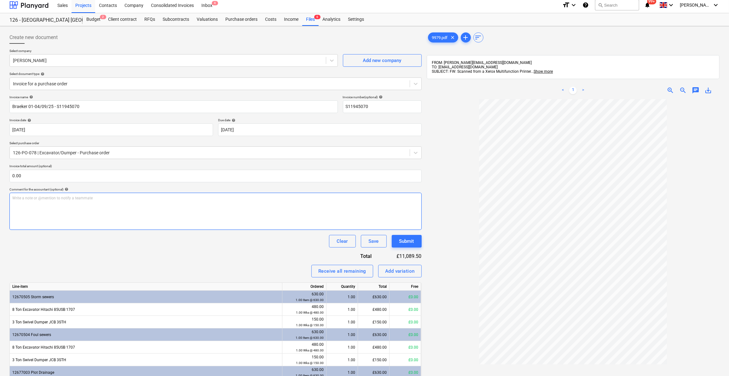
scroll to position [0, 0]
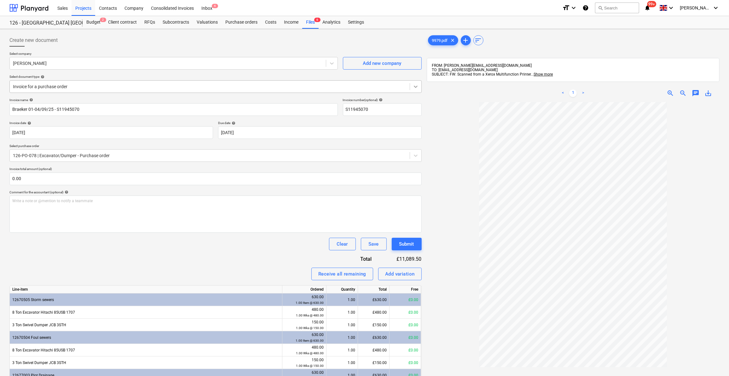
click at [418, 86] on icon at bounding box center [416, 87] width 6 height 6
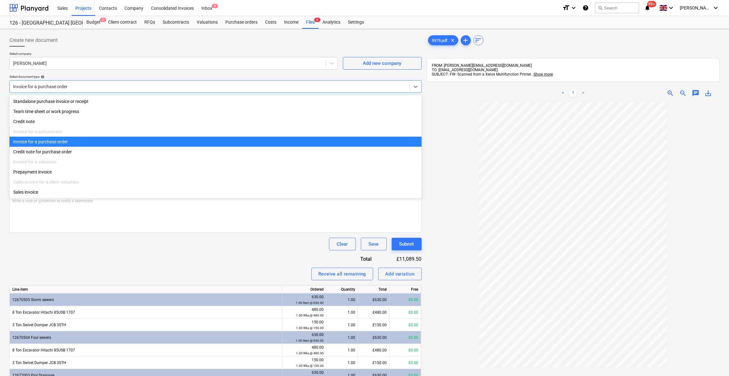
click at [61, 138] on div "Invoice for a purchase order" at bounding box center [215, 142] width 412 height 10
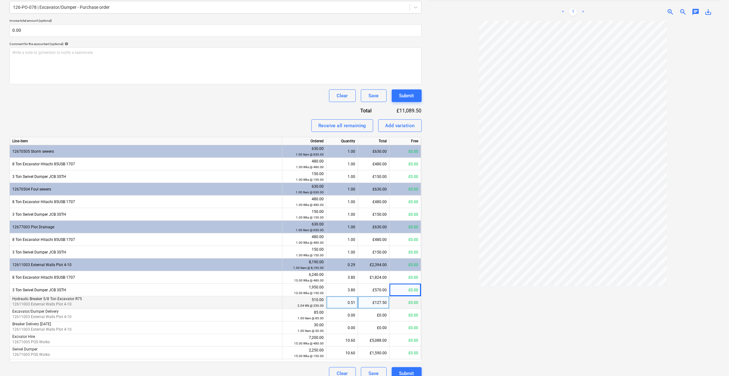
scroll to position [156, 0]
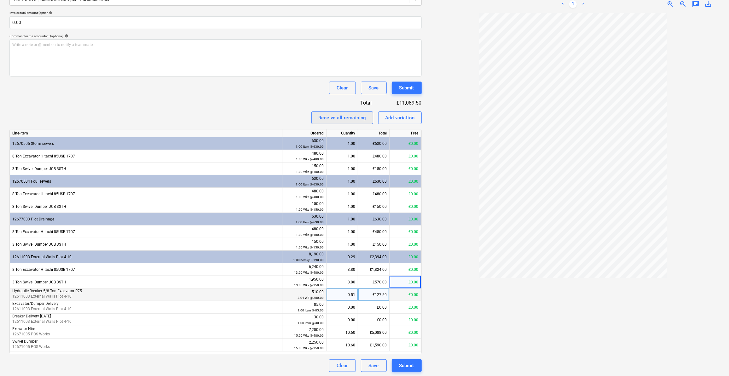
click at [352, 118] on div "Receive all remaining" at bounding box center [342, 118] width 48 height 8
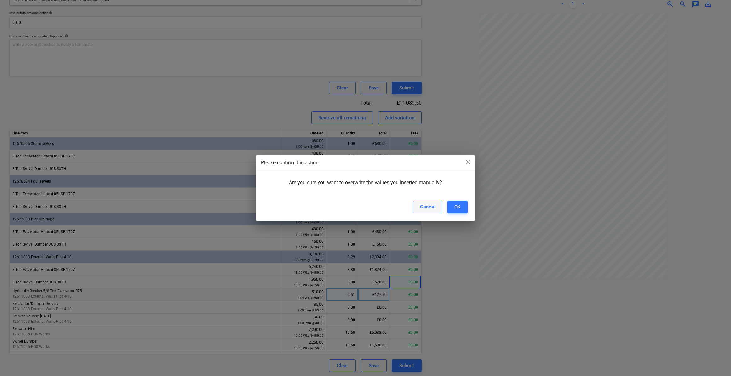
click at [438, 208] on button "Cancel" at bounding box center [427, 207] width 29 height 13
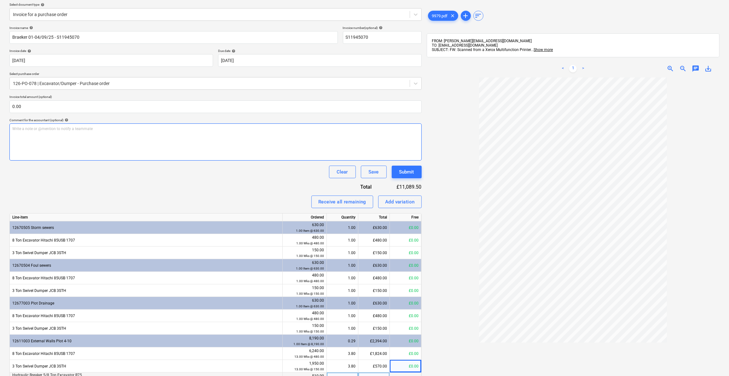
scroll to position [42, 0]
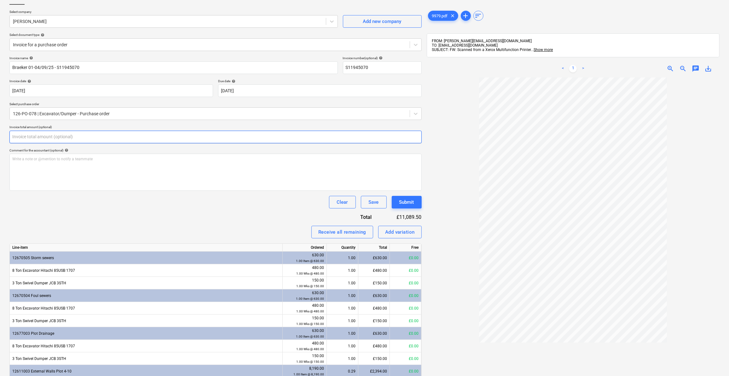
click at [26, 135] on input "text" at bounding box center [215, 137] width 412 height 13
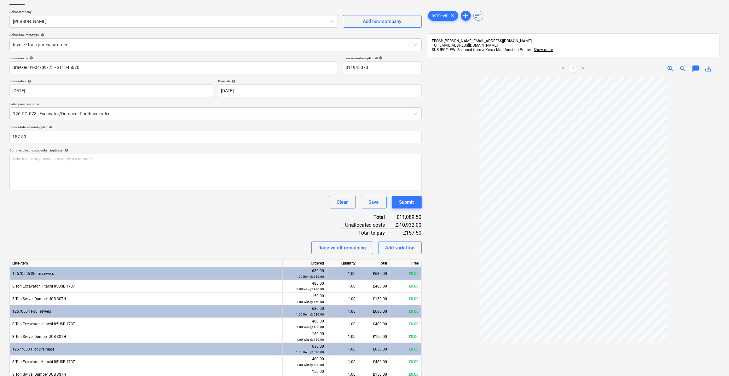
click at [150, 237] on div "Invoice name help Braeker 01-04/09/25 - S11945070 Invoice number (optional) hel…" at bounding box center [215, 279] width 412 height 446
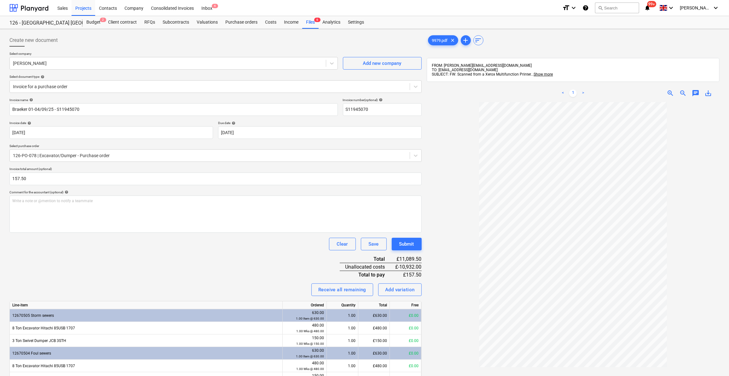
scroll to position [0, 0]
click at [50, 65] on div at bounding box center [168, 63] width 310 height 6
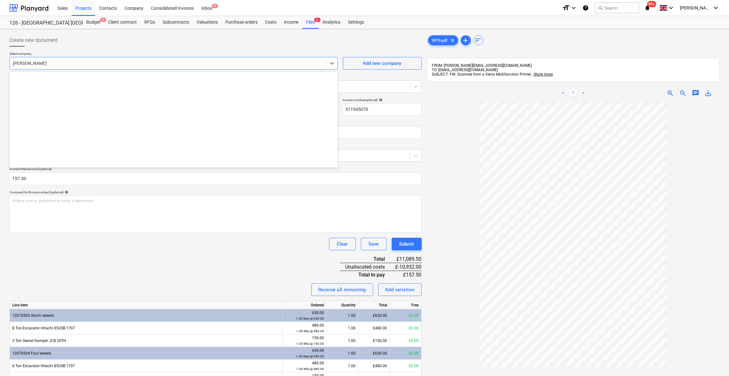
scroll to position [5825, 0]
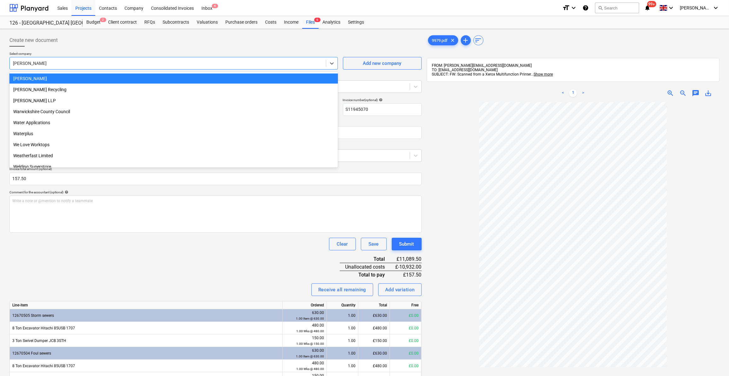
click at [35, 78] on div "[PERSON_NAME]" at bounding box center [173, 78] width 328 height 10
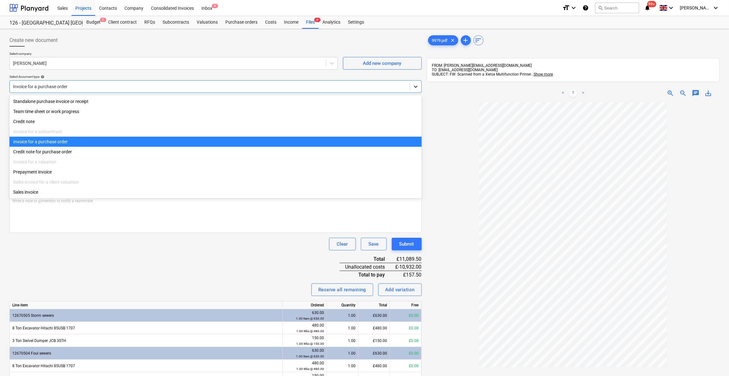
click at [415, 84] on icon at bounding box center [416, 87] width 6 height 6
click at [54, 102] on div "Standalone purchase invoice or receipt" at bounding box center [215, 101] width 412 height 10
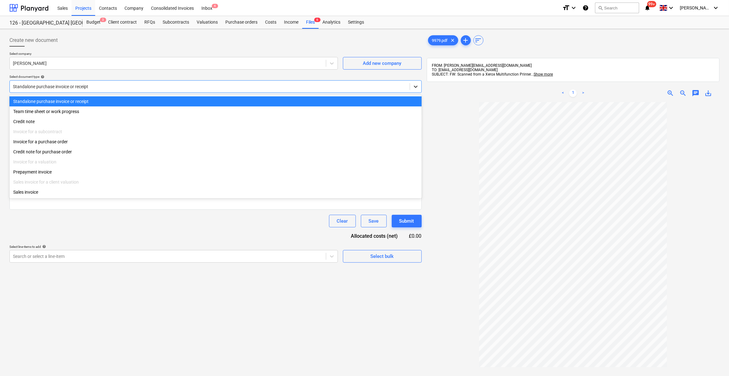
click at [417, 88] on icon at bounding box center [416, 87] width 6 height 6
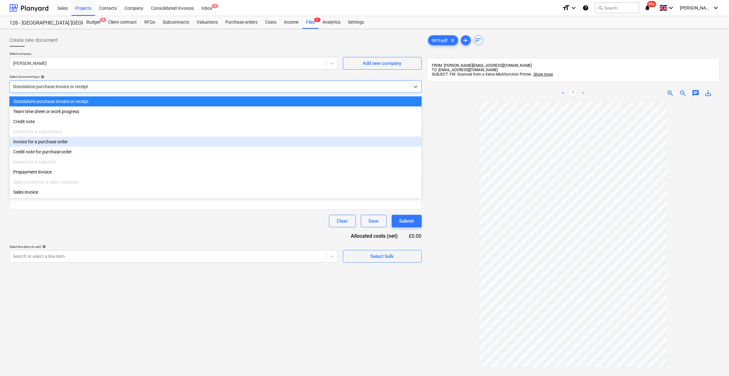
click at [45, 141] on div "Invoice for a purchase order" at bounding box center [215, 142] width 412 height 10
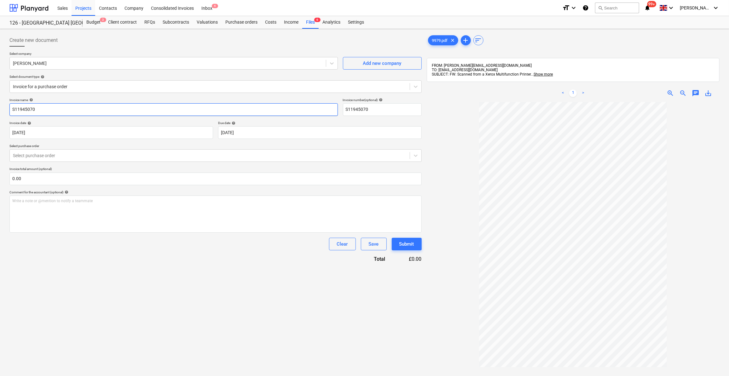
drag, startPoint x: 11, startPoint y: 108, endPoint x: 7, endPoint y: 126, distance: 18.7
click at [11, 108] on input "S11945070" at bounding box center [173, 109] width 328 height 13
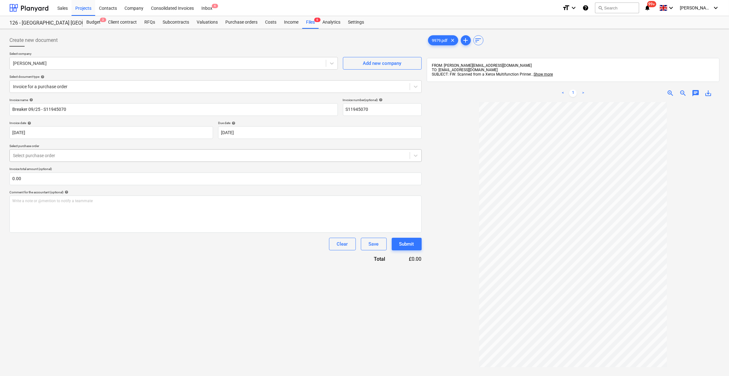
click at [61, 157] on div at bounding box center [210, 156] width 394 height 6
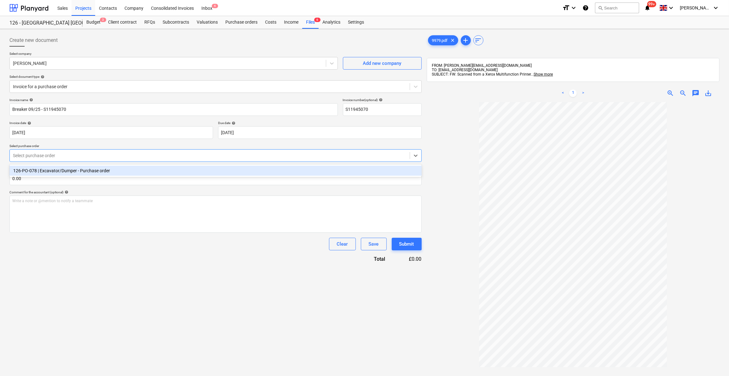
click at [62, 171] on div "126-PO-078 | Excavator/Dumper - Purchase order" at bounding box center [215, 171] width 412 height 10
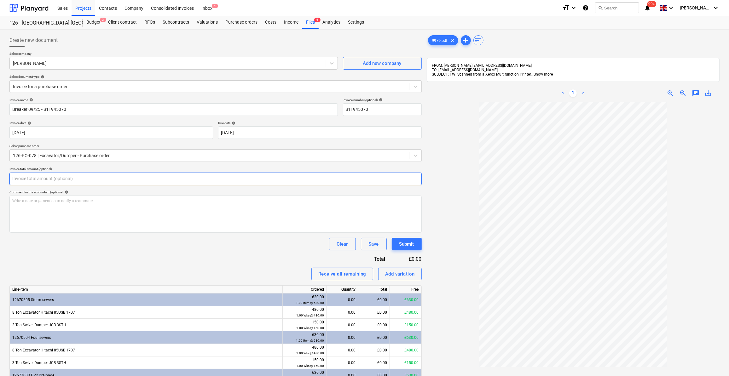
click at [28, 180] on input "text" at bounding box center [215, 179] width 412 height 13
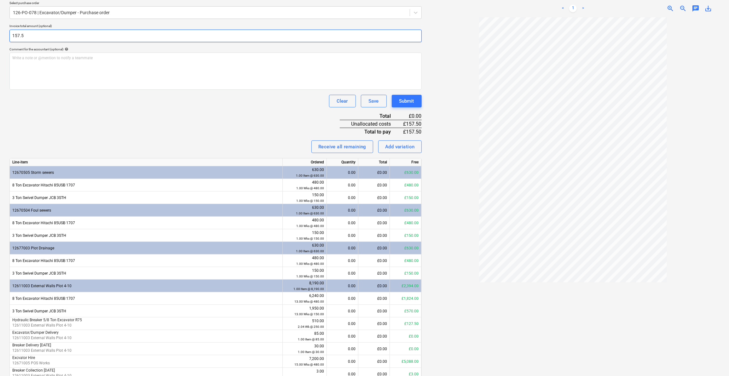
scroll to position [172, 0]
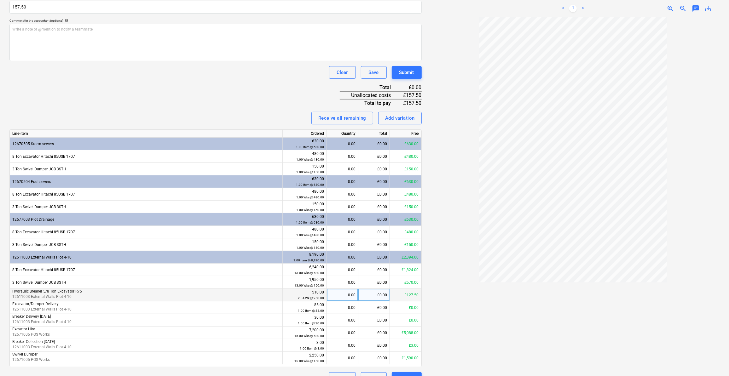
click at [354, 294] on div "0.00" at bounding box center [342, 295] width 26 height 13
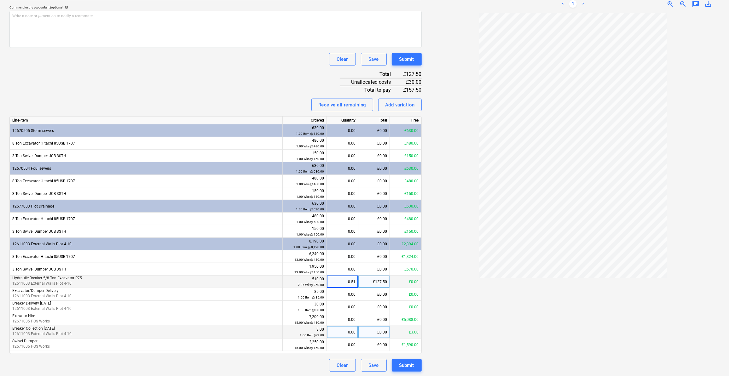
scroll to position [185, 0]
click at [354, 332] on div "0.00" at bounding box center [342, 332] width 26 height 13
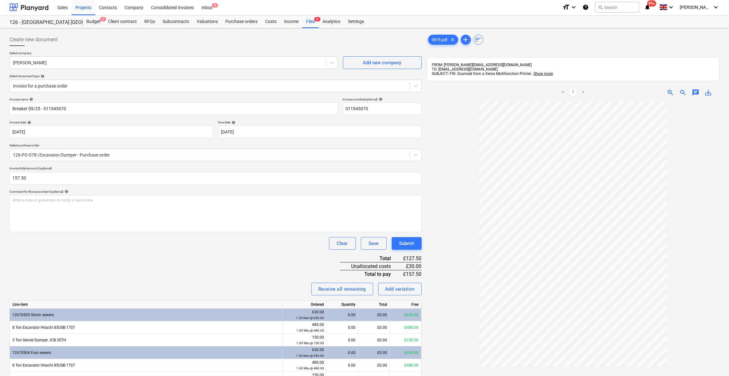
scroll to position [0, 0]
click at [236, 21] on div "Purchase orders" at bounding box center [242, 22] width 40 height 13
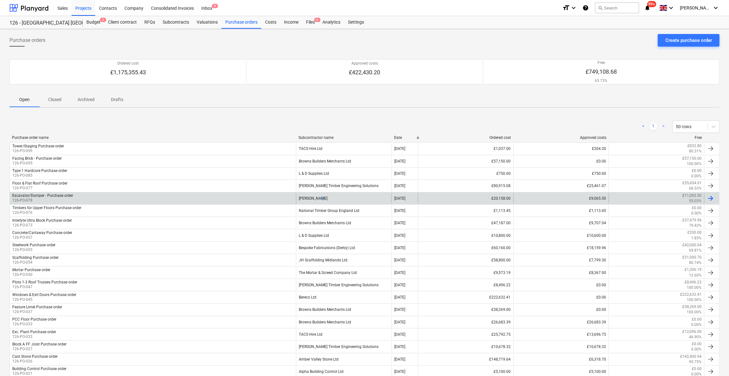
click at [317, 198] on div "[PERSON_NAME]" at bounding box center [344, 198] width 96 height 11
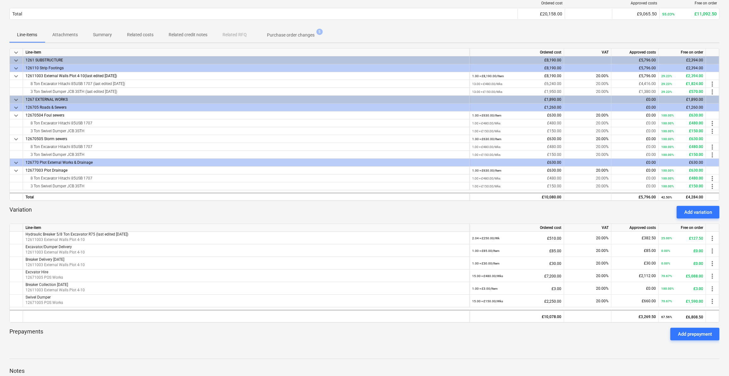
scroll to position [114, 0]
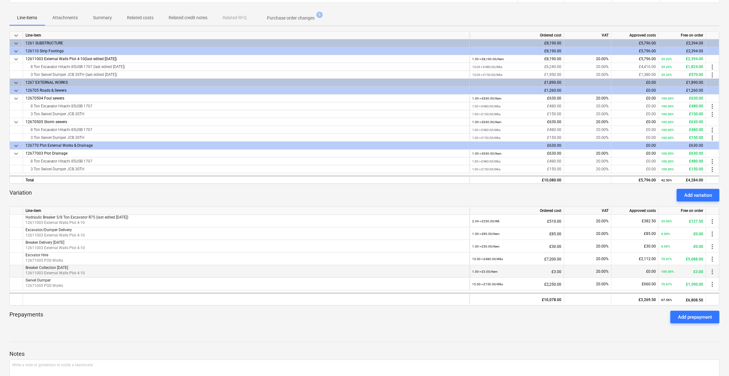
click at [713, 271] on span "more_vert" at bounding box center [713, 272] width 8 height 8
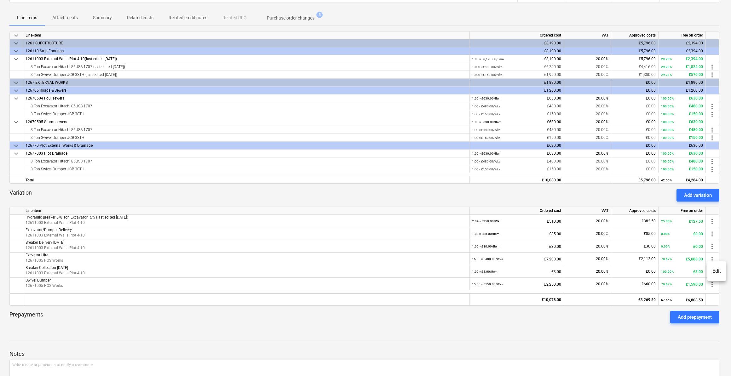
click at [714, 271] on li "Edit" at bounding box center [717, 271] width 19 height 14
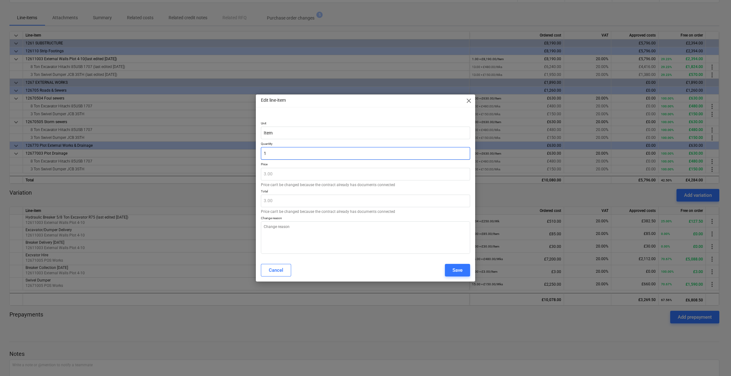
drag, startPoint x: 274, startPoint y: 154, endPoint x: 265, endPoint y: 154, distance: 8.5
click at [265, 154] on input "1" at bounding box center [365, 153] width 209 height 13
click at [272, 229] on textarea at bounding box center [365, 238] width 209 height 32
click at [453, 273] on div "Save" at bounding box center [458, 270] width 10 height 8
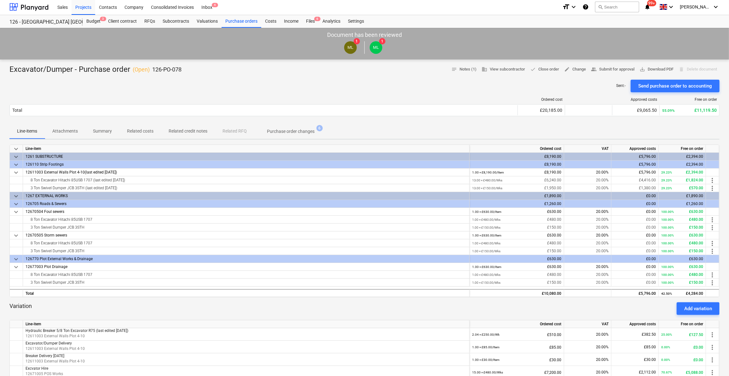
scroll to position [0, 0]
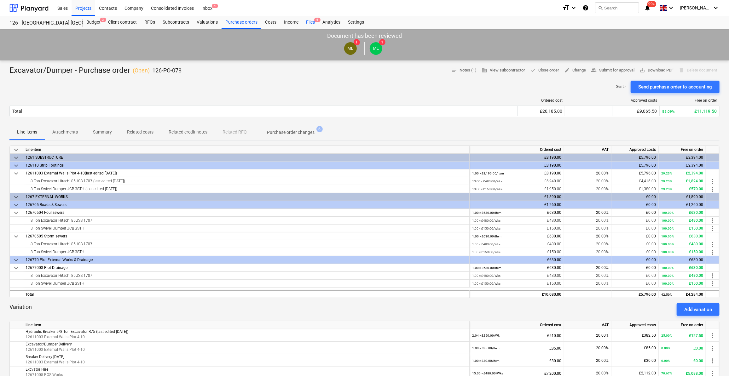
click at [309, 23] on div "Files 6" at bounding box center [310, 22] width 16 height 13
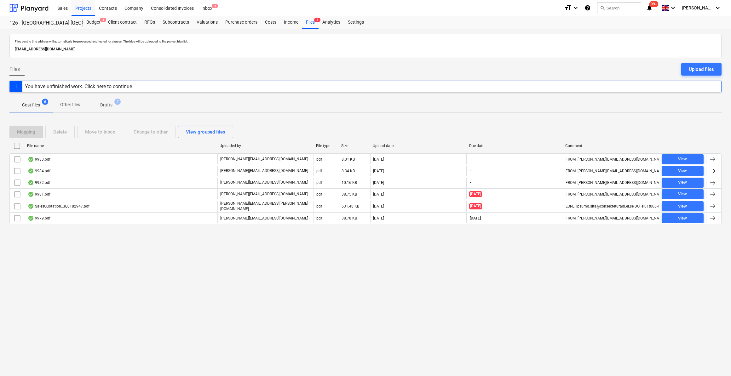
click at [83, 85] on div "You have unfinished work. Click here to continue" at bounding box center [78, 87] width 107 height 6
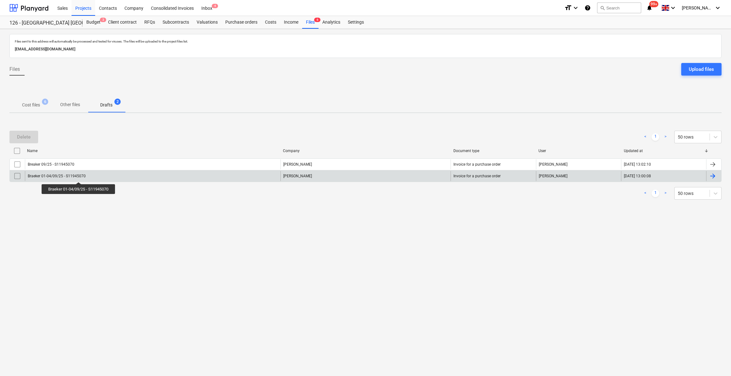
click at [79, 177] on div "Braeker 01-04/09/25 - S11945070" at bounding box center [57, 176] width 58 height 4
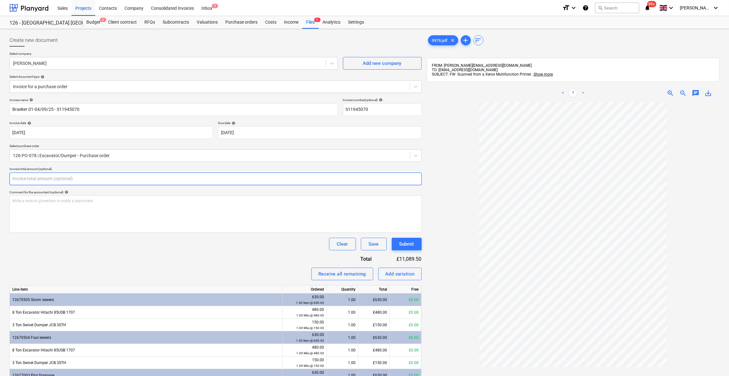
click at [25, 179] on input "text" at bounding box center [215, 179] width 412 height 13
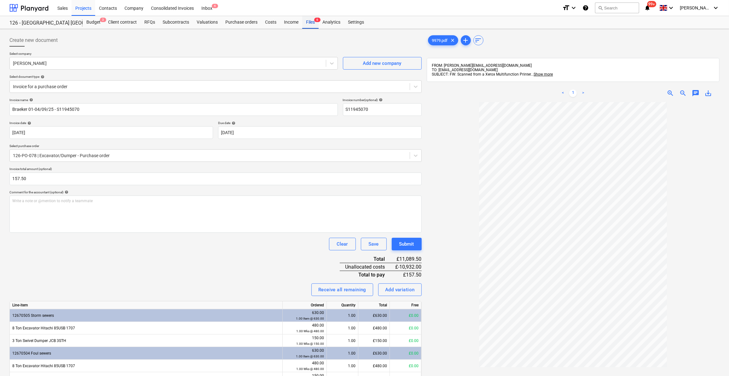
click at [310, 23] on div "Files 6" at bounding box center [310, 22] width 16 height 13
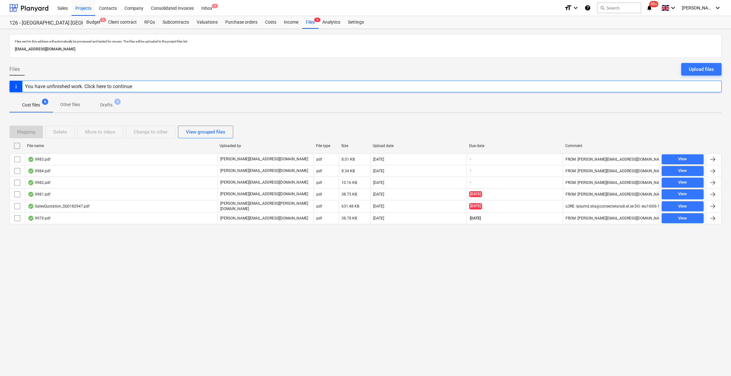
click at [55, 87] on div "You have unfinished work. Click here to continue" at bounding box center [78, 87] width 107 height 6
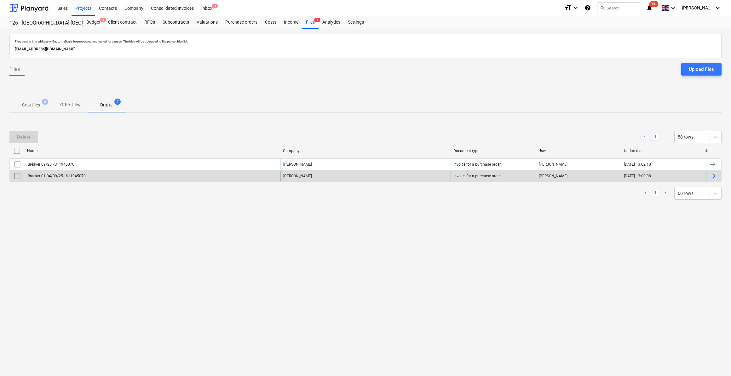
click at [12, 175] on input "checkbox" at bounding box center [17, 176] width 10 height 10
click at [26, 133] on div "Delete" at bounding box center [24, 137] width 14 height 8
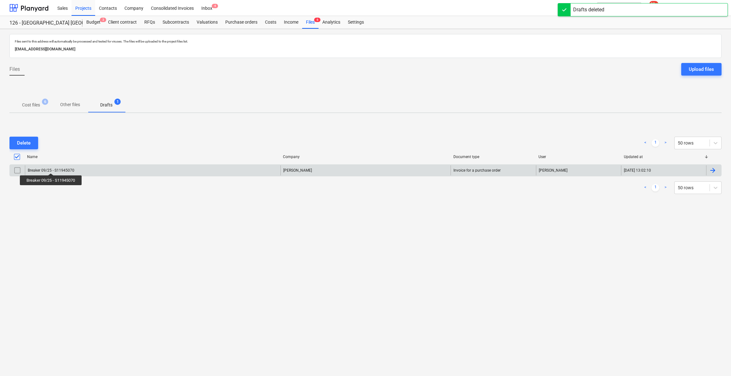
click at [51, 168] on div "Breaker 09/25 - S11945070" at bounding box center [51, 170] width 47 height 4
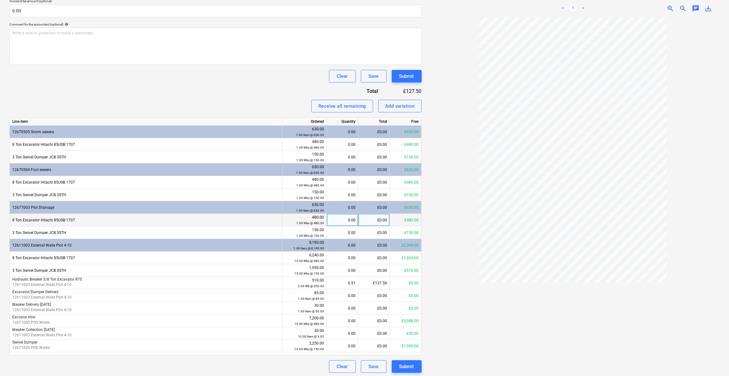
scroll to position [169, 0]
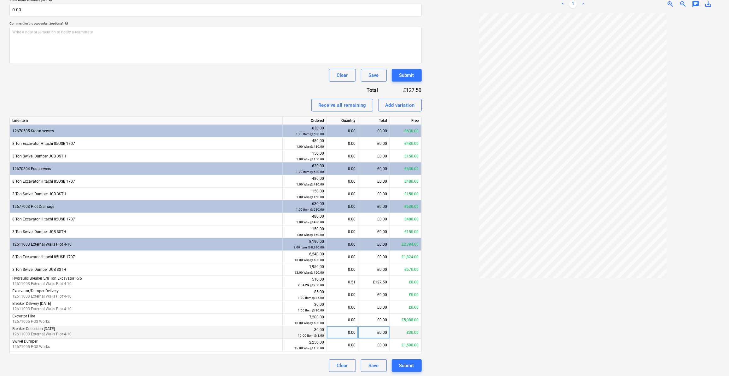
click at [354, 335] on div "0.00" at bounding box center [342, 333] width 26 height 13
click at [456, 339] on div at bounding box center [573, 192] width 293 height 359
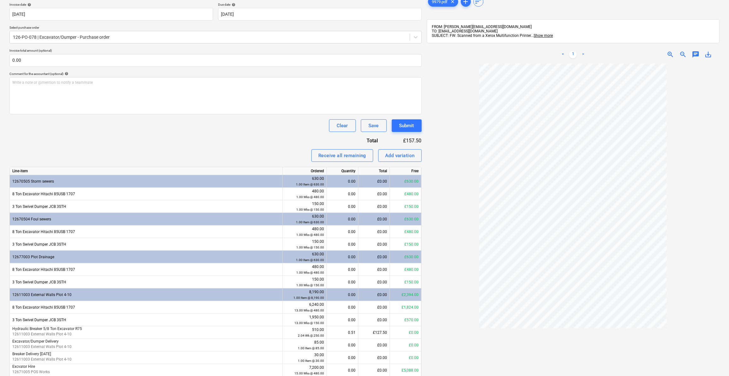
scroll to position [112, 0]
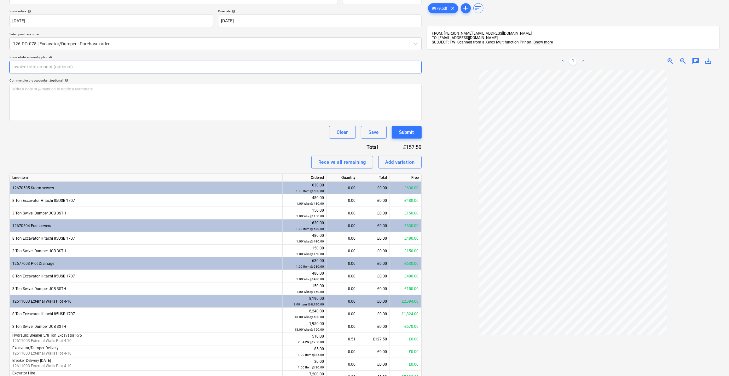
click at [21, 67] on input "text" at bounding box center [215, 67] width 412 height 13
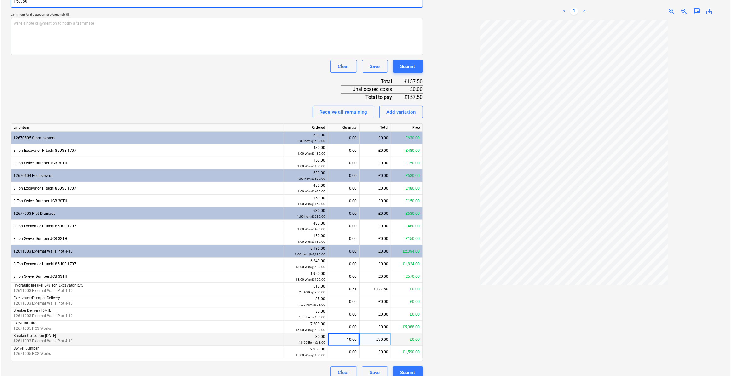
scroll to position [185, 0]
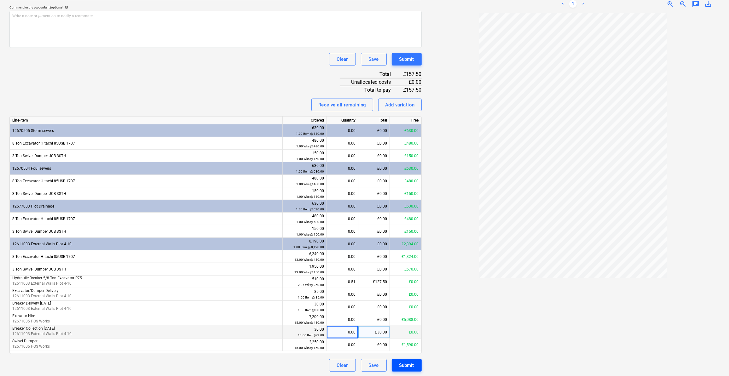
click at [407, 363] on div "Submit" at bounding box center [406, 366] width 15 height 8
